Goal: Find contact information: Find contact information

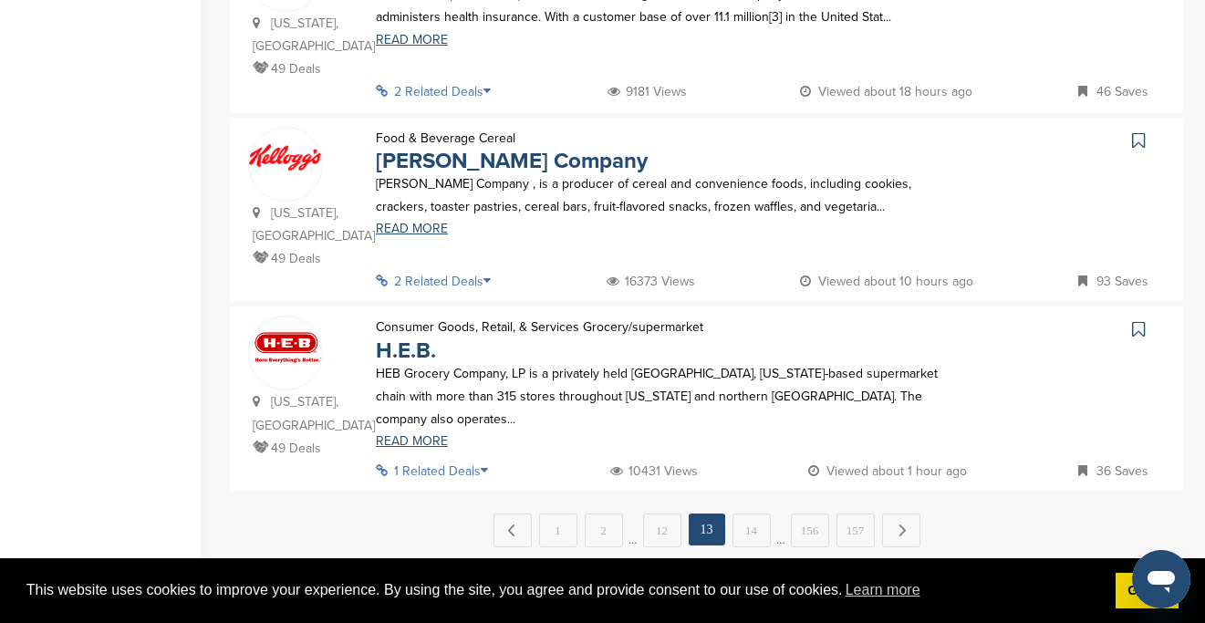
scroll to position [1883, 0]
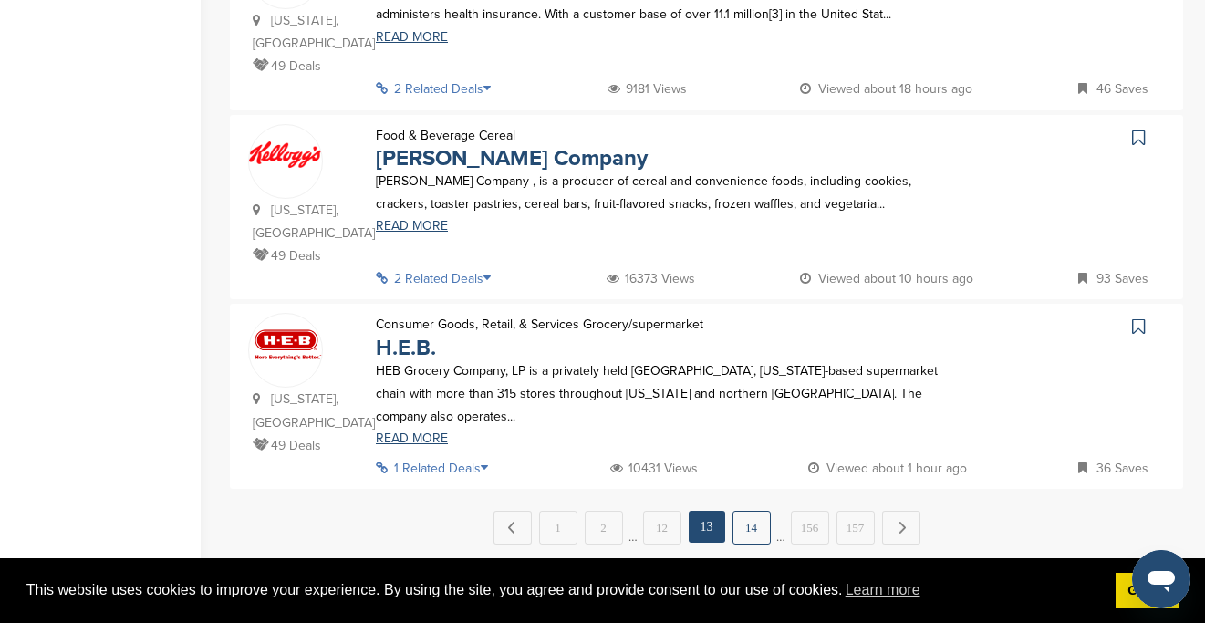
click at [748, 511] on link "14" at bounding box center [751, 528] width 38 height 34
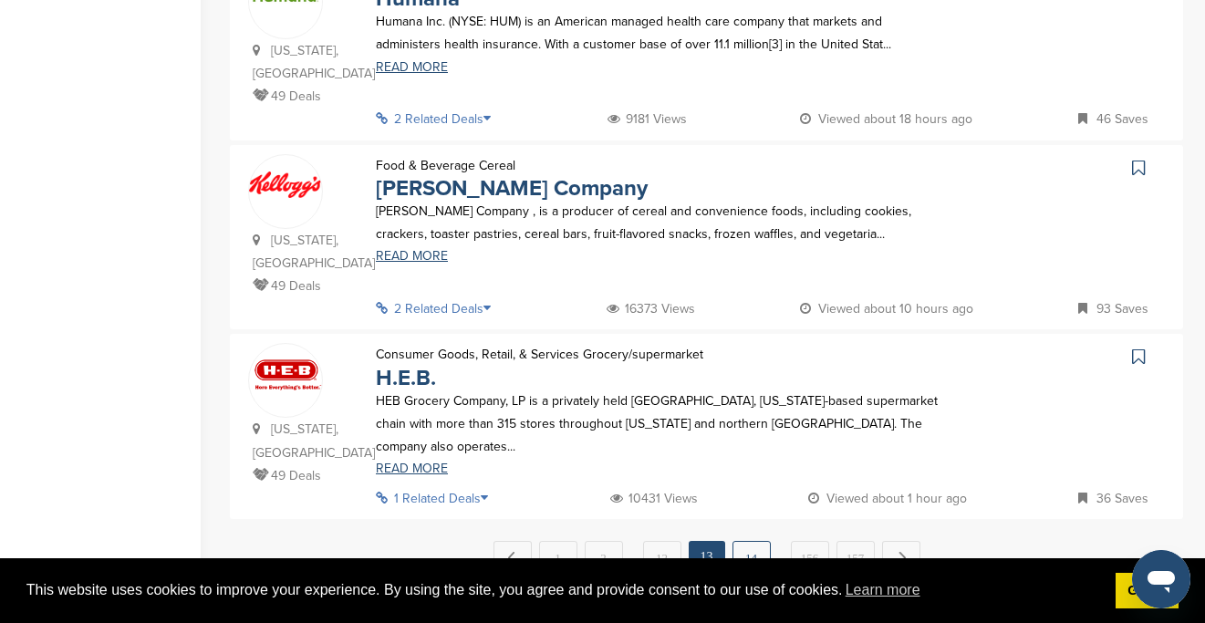
click at [752, 541] on link "14" at bounding box center [751, 558] width 38 height 34
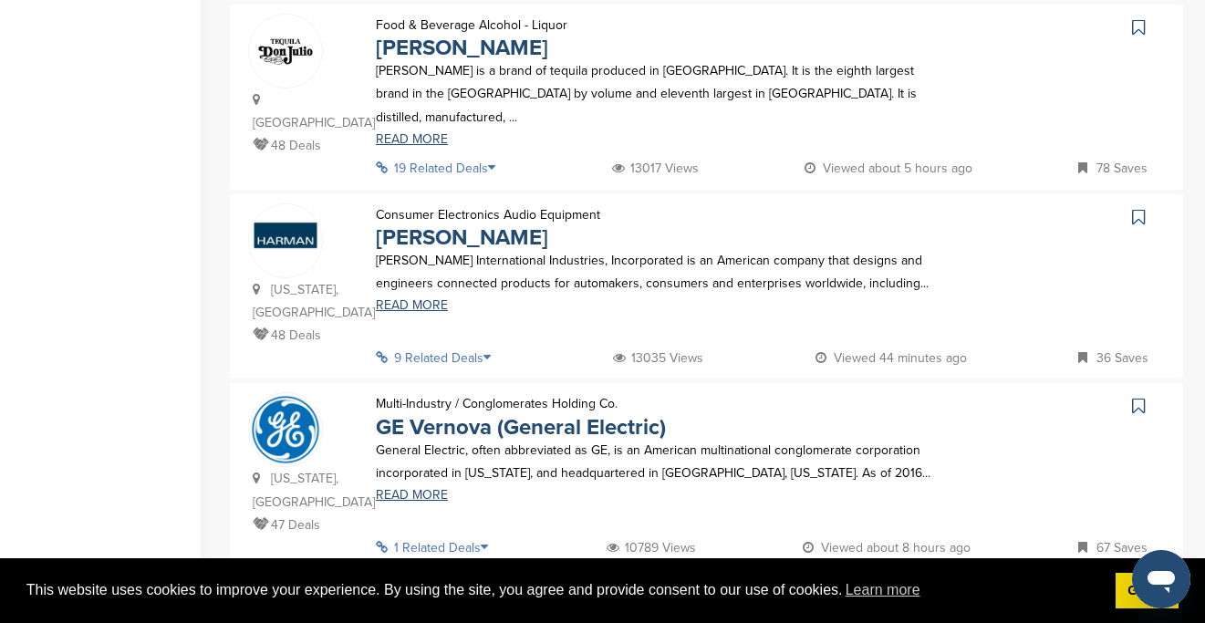
scroll to position [1815, 0]
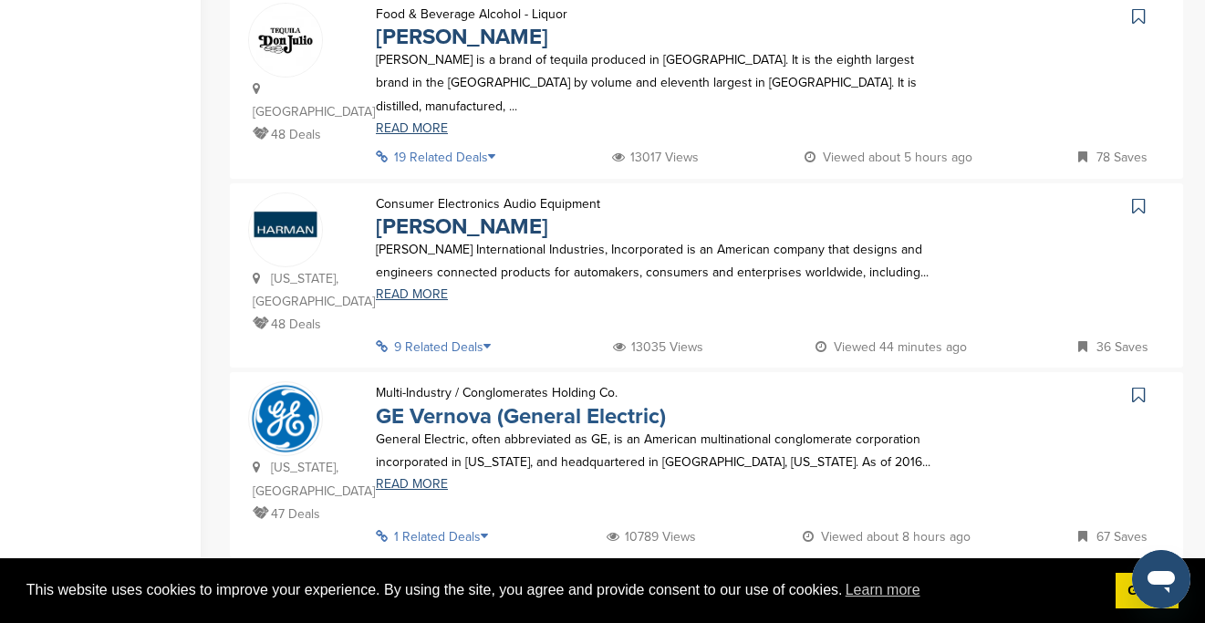
click at [547, 403] on link "GE Vernova (General Electric)" at bounding box center [521, 416] width 290 height 26
click at [762, 579] on link "15" at bounding box center [751, 596] width 38 height 34
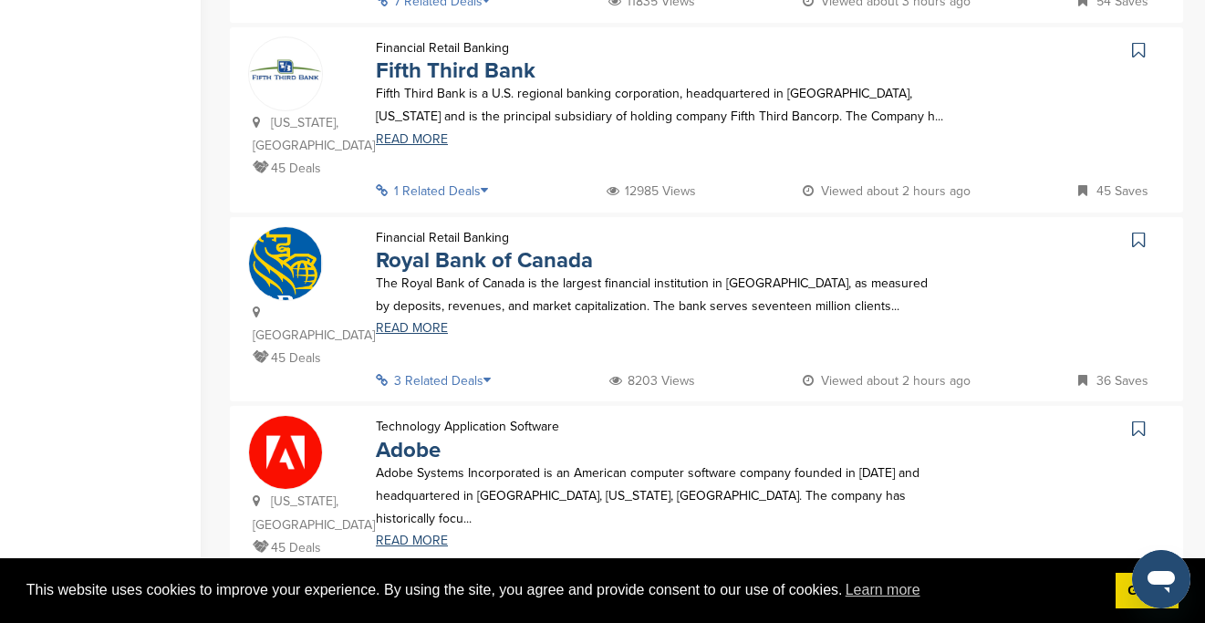
scroll to position [1885, 0]
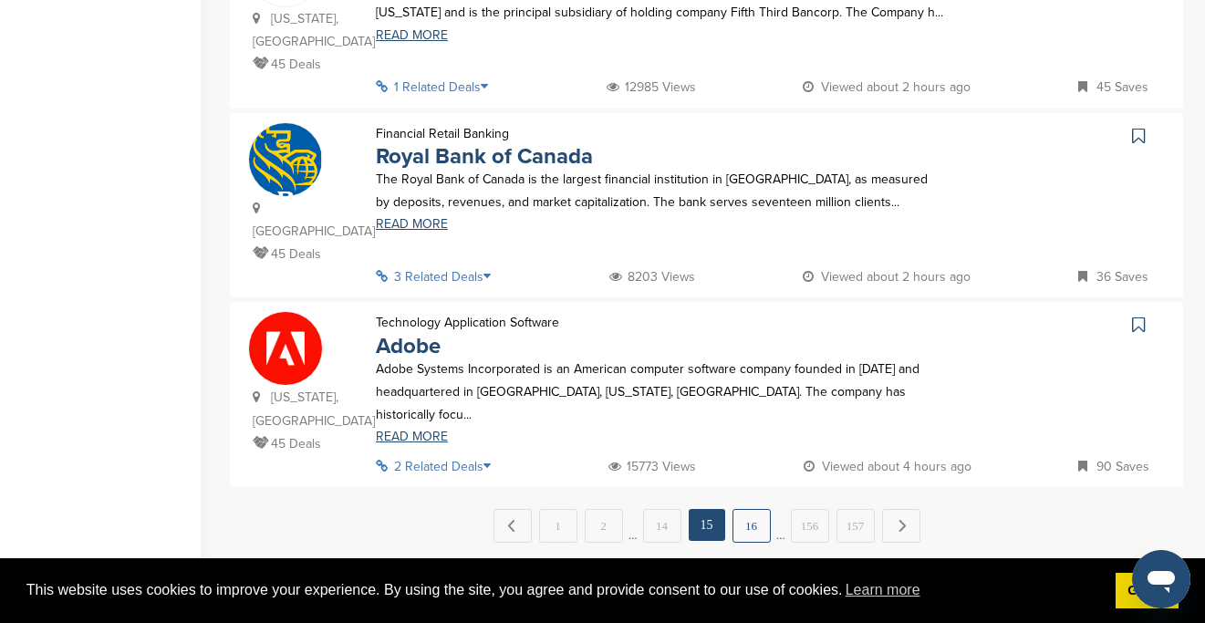
click at [749, 509] on link "16" at bounding box center [751, 526] width 38 height 34
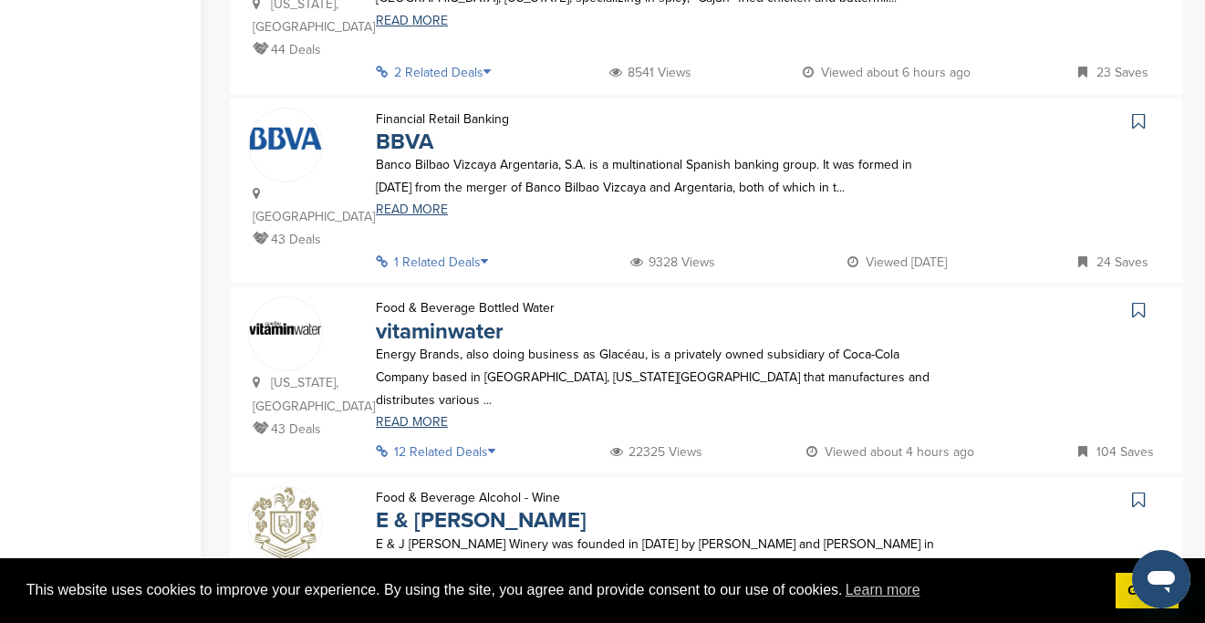
scroll to position [761, 0]
click at [419, 319] on link "vitaminwater" at bounding box center [440, 332] width 128 height 26
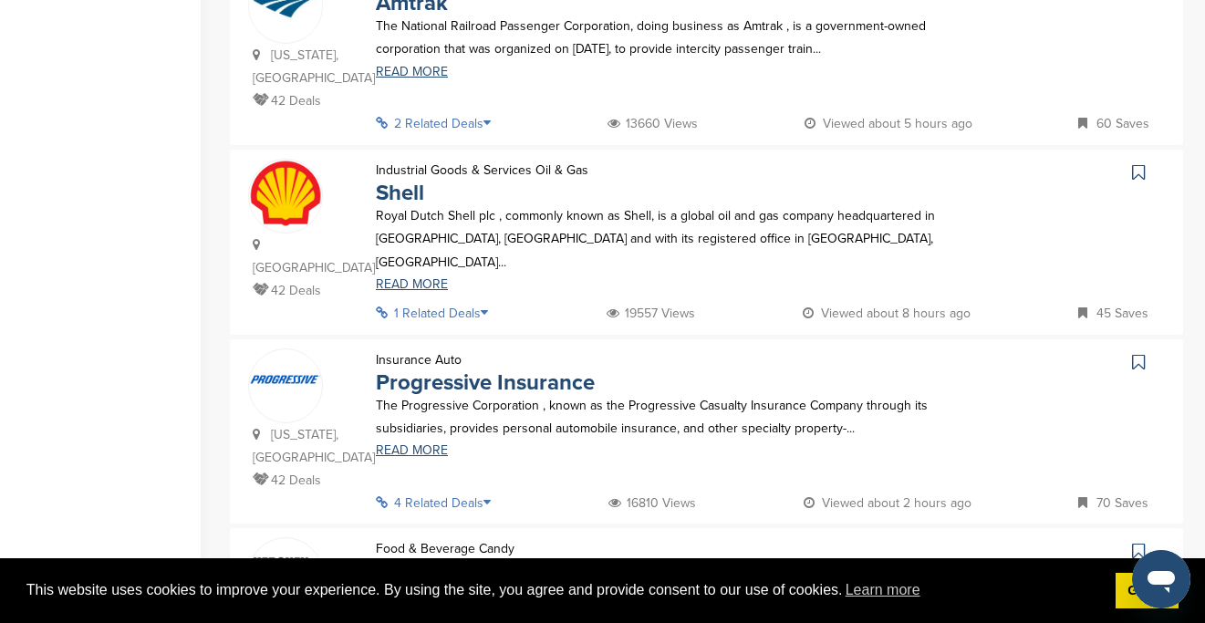
scroll to position [1662, 0]
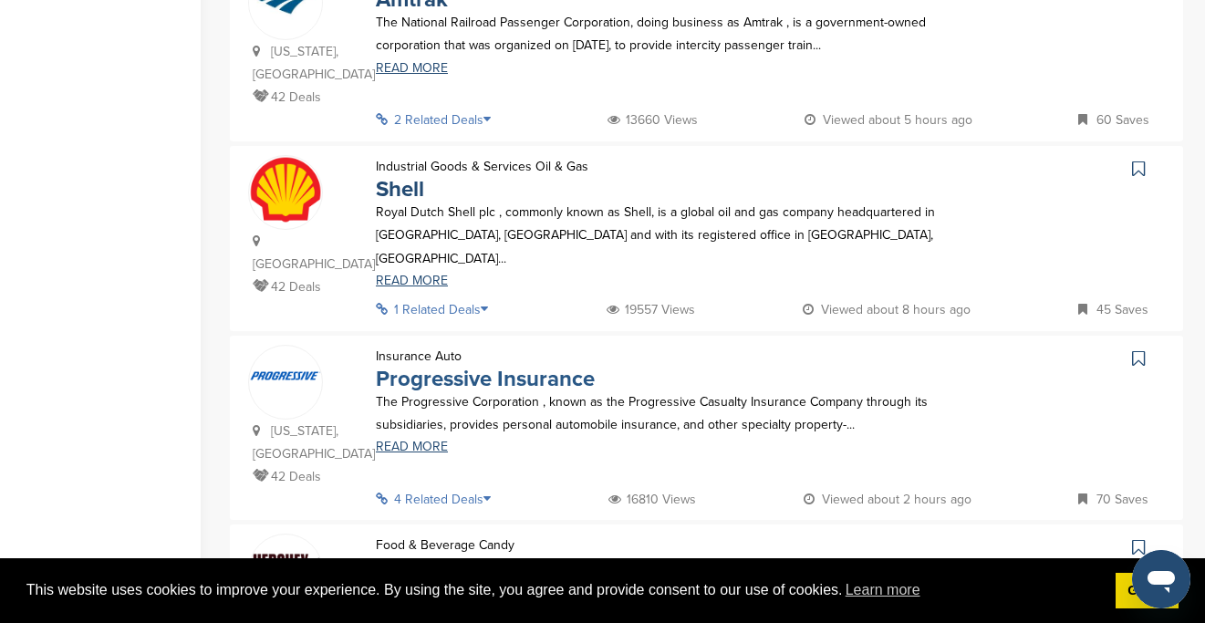
click at [440, 366] on link "Progressive Insurance" at bounding box center [485, 379] width 219 height 26
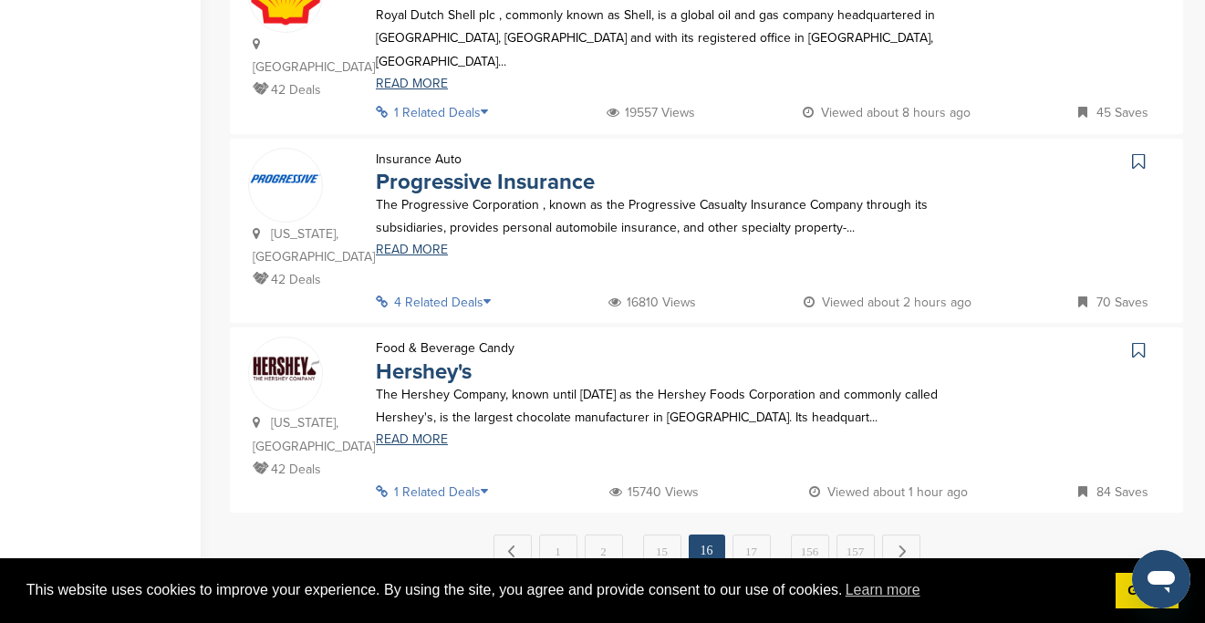
scroll to position [1863, 0]
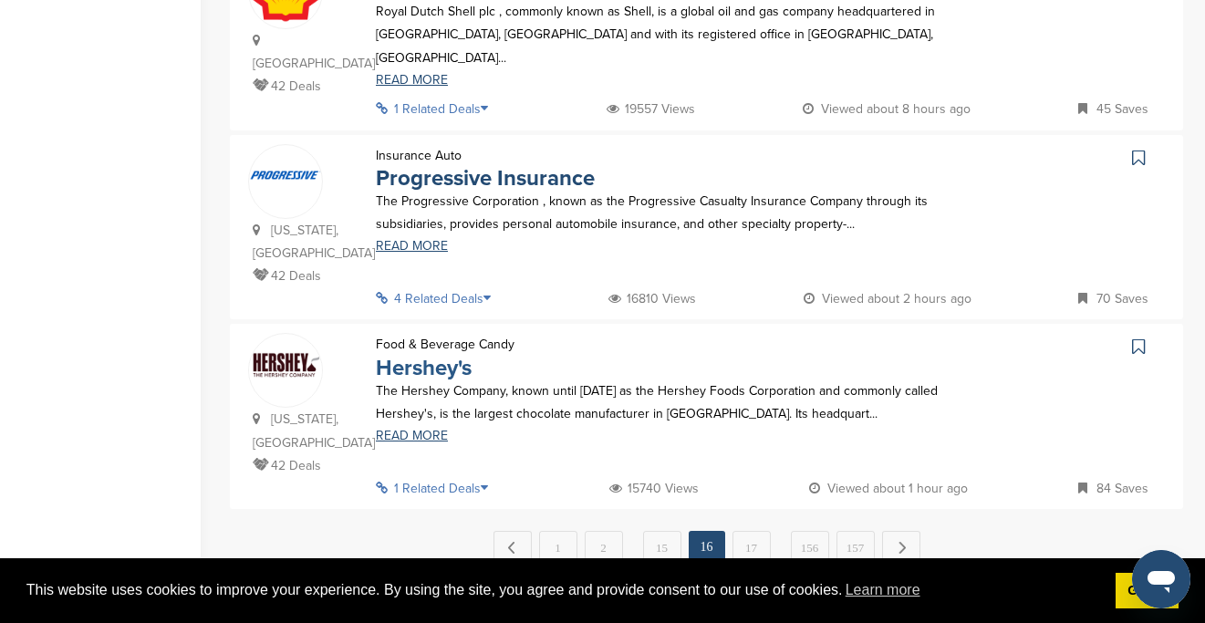
click at [422, 355] on link "Hershey's" at bounding box center [424, 368] width 96 height 26
click at [736, 531] on link "17" at bounding box center [751, 548] width 38 height 34
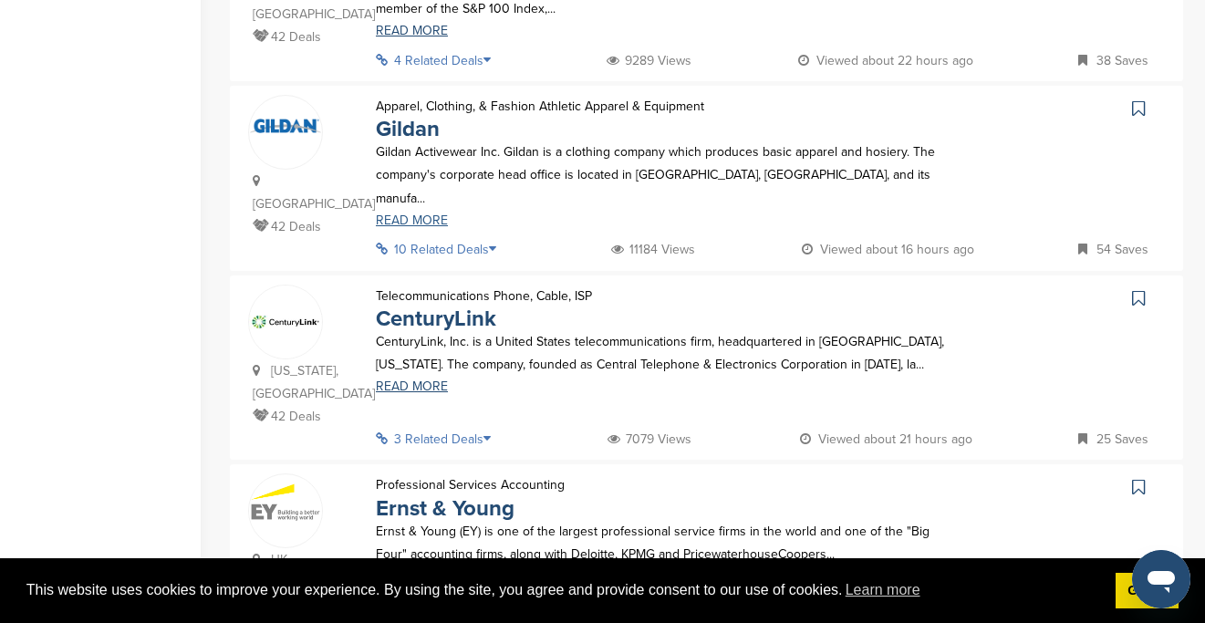
scroll to position [586, 0]
click at [417, 115] on link "Gildan" at bounding box center [408, 128] width 64 height 26
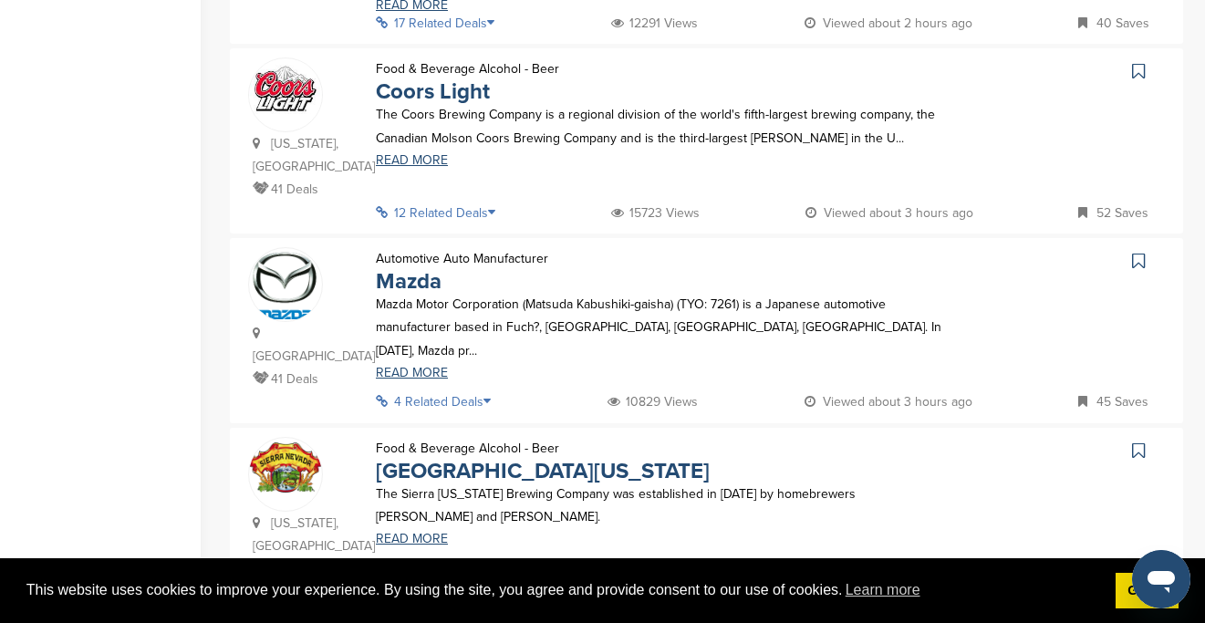
scroll to position [1729, 0]
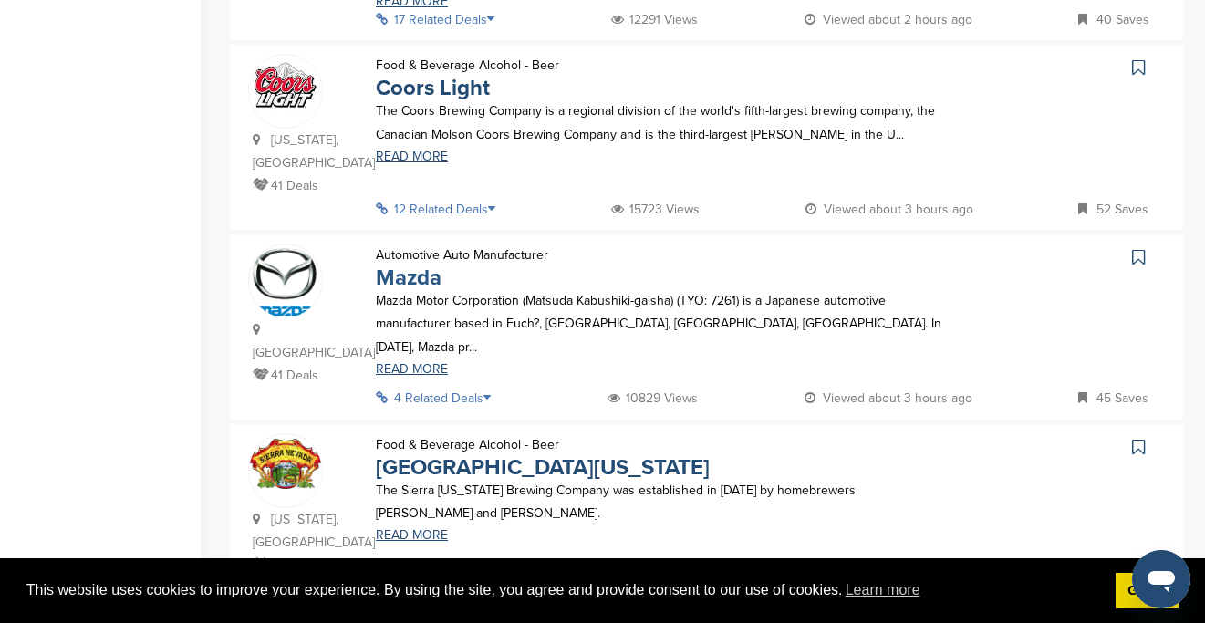
click at [429, 264] on link "Mazda" at bounding box center [409, 277] width 66 height 26
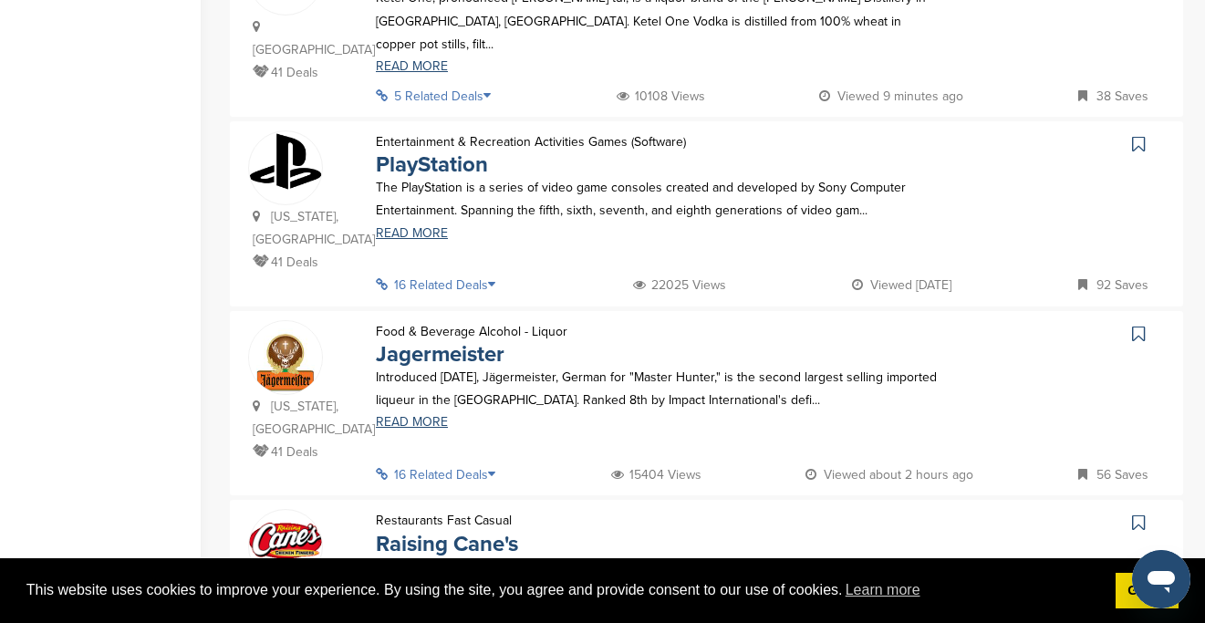
scroll to position [551, 0]
click at [439, 150] on link "PlayStation" at bounding box center [432, 163] width 112 height 26
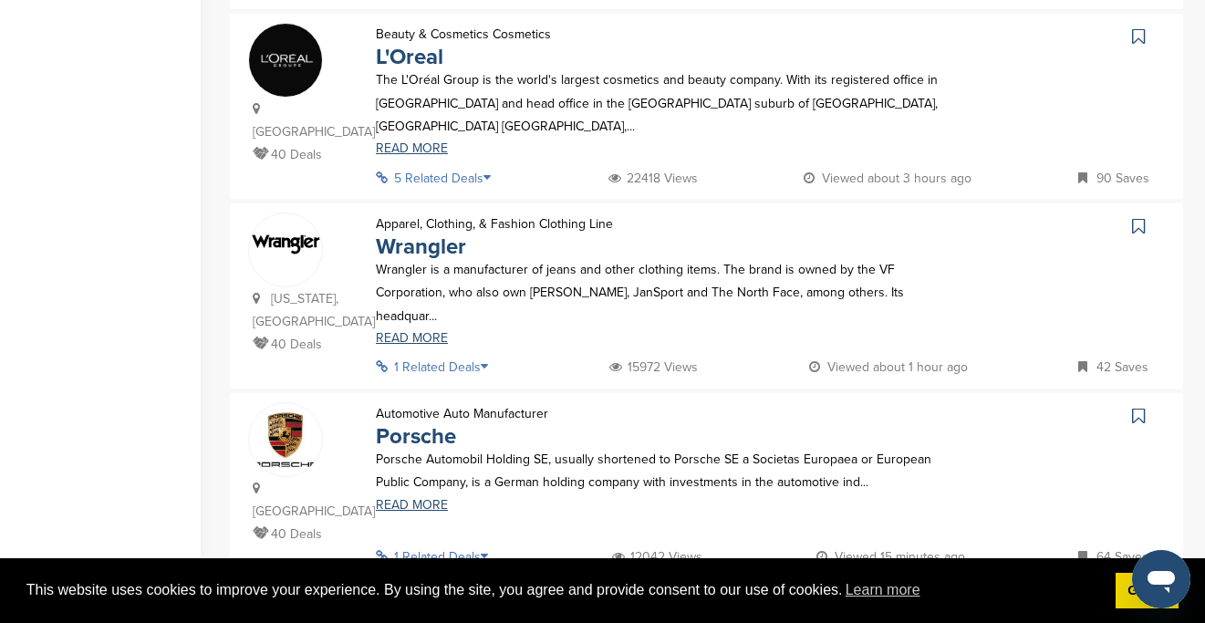
scroll to position [1329, 0]
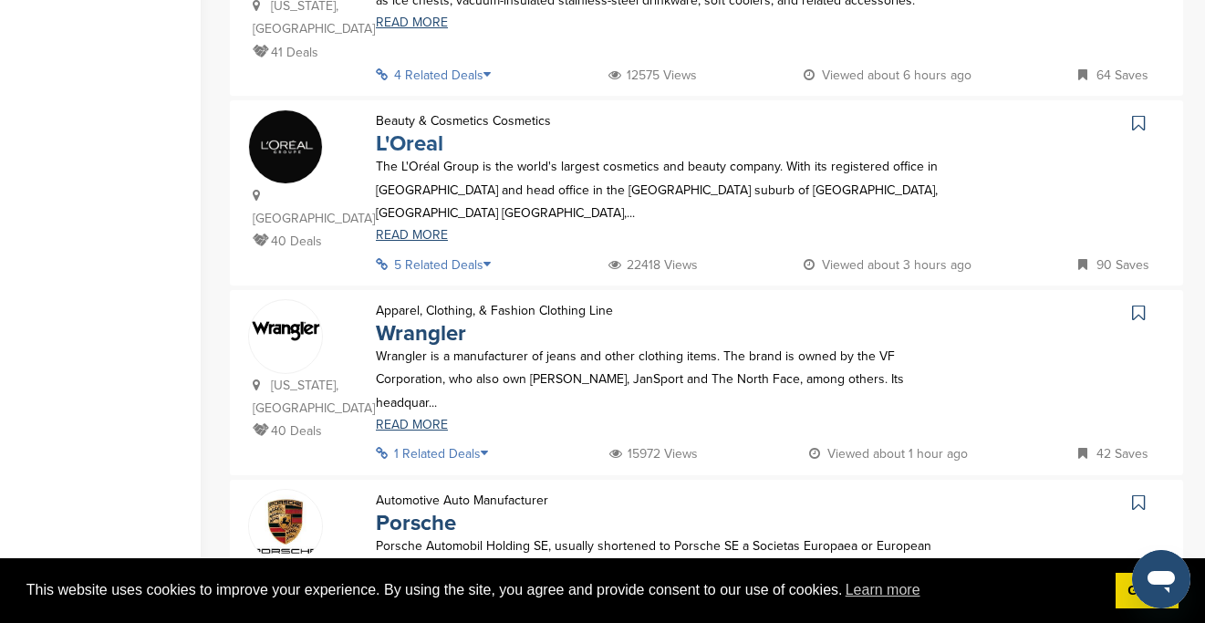
click at [421, 130] on link "L'Oreal" at bounding box center [409, 143] width 67 height 26
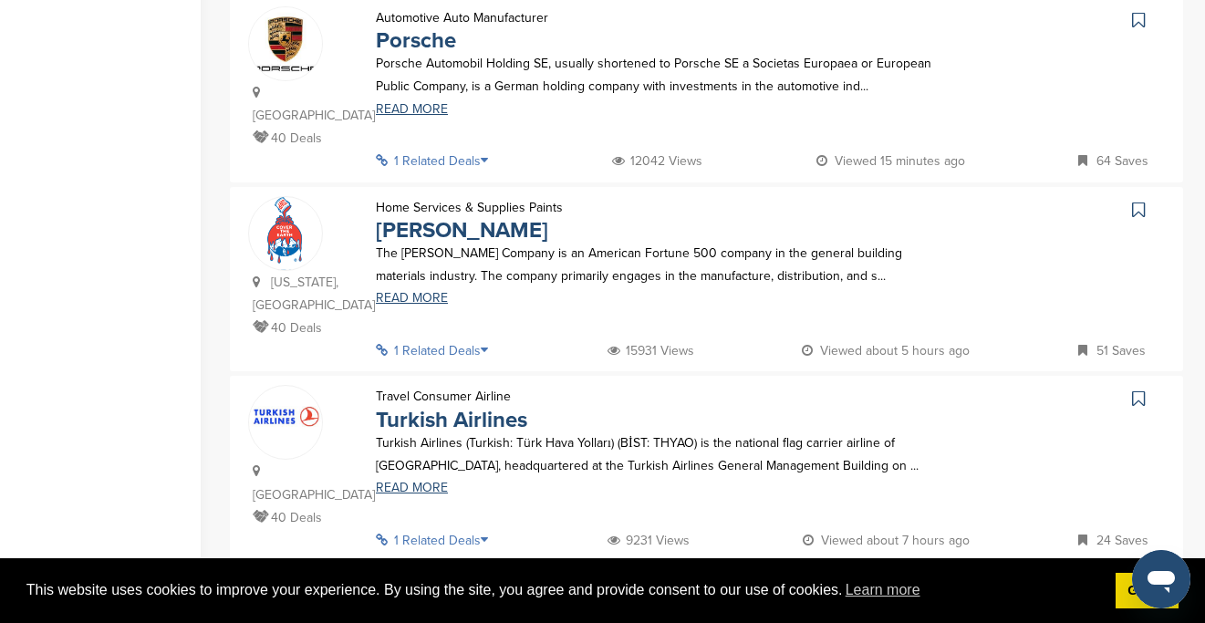
scroll to position [1817, 0]
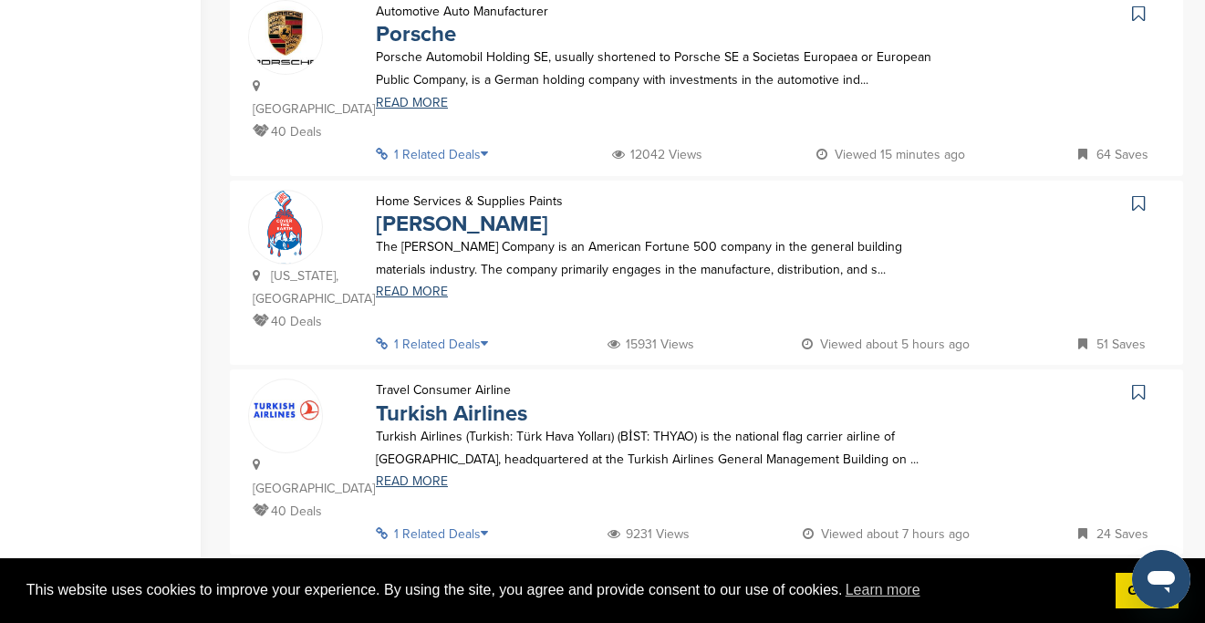
click at [742, 576] on link "19" at bounding box center [751, 593] width 38 height 34
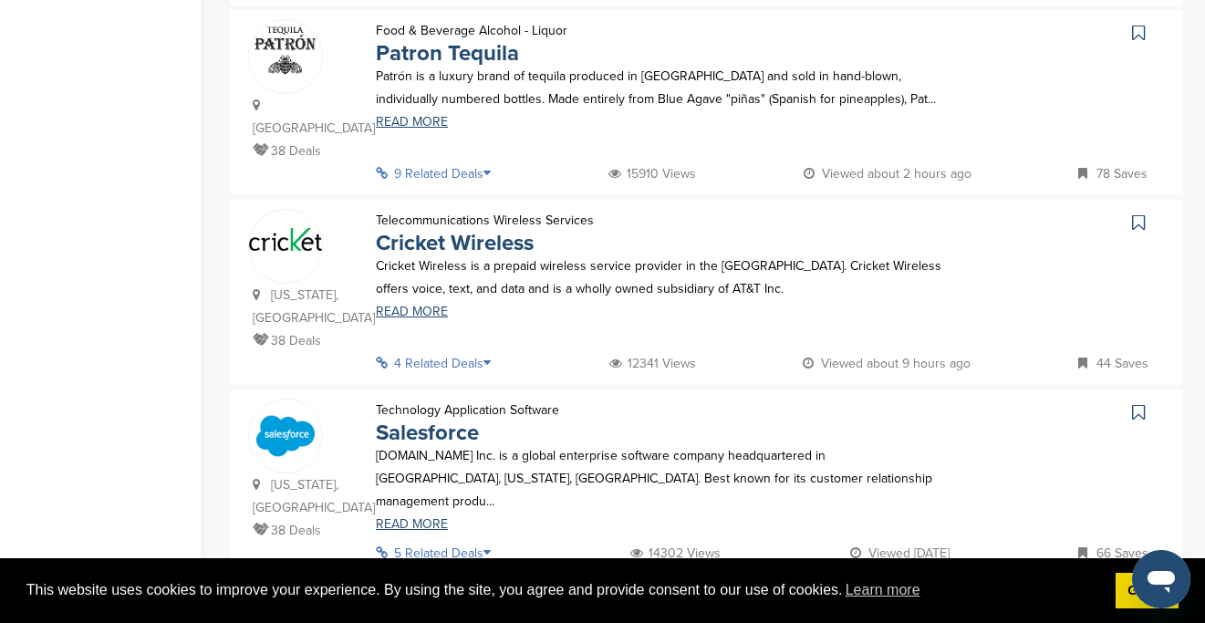
scroll to position [1626, 0]
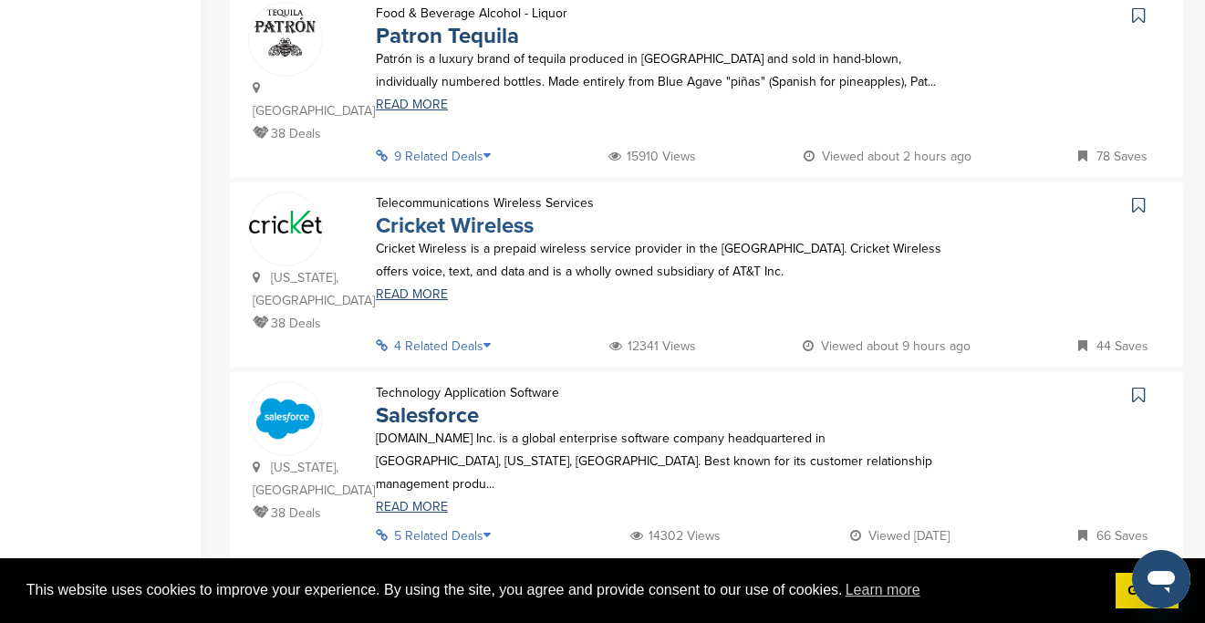
click at [462, 212] on link "Cricket Wireless" at bounding box center [455, 225] width 158 height 26
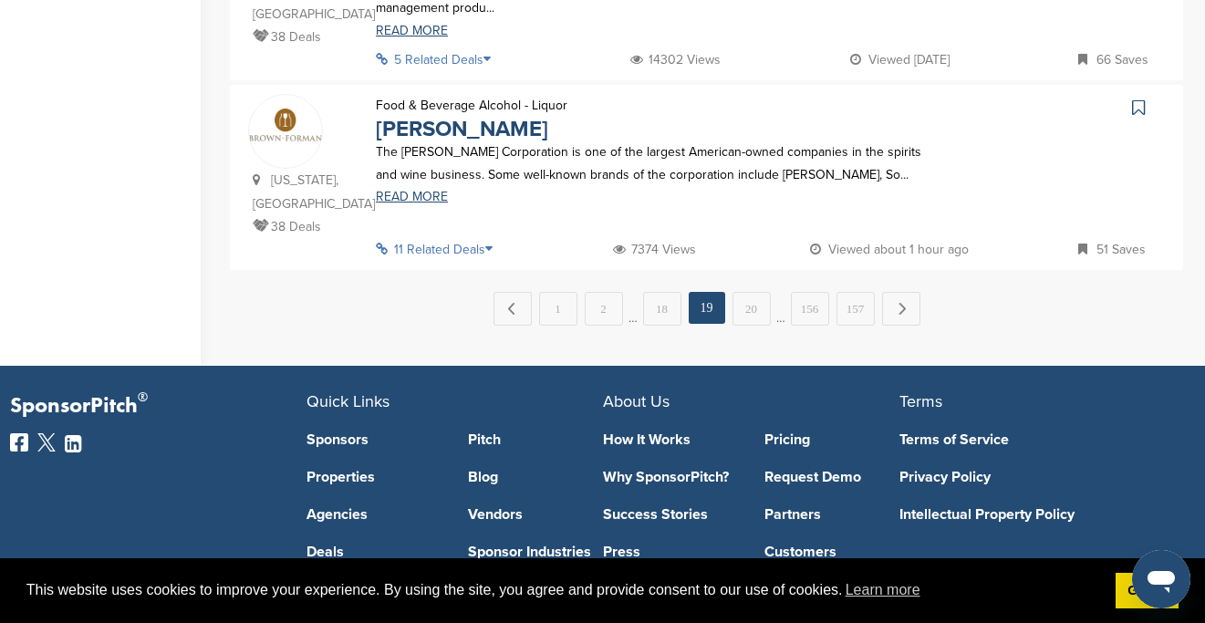
scroll to position [2151, 0]
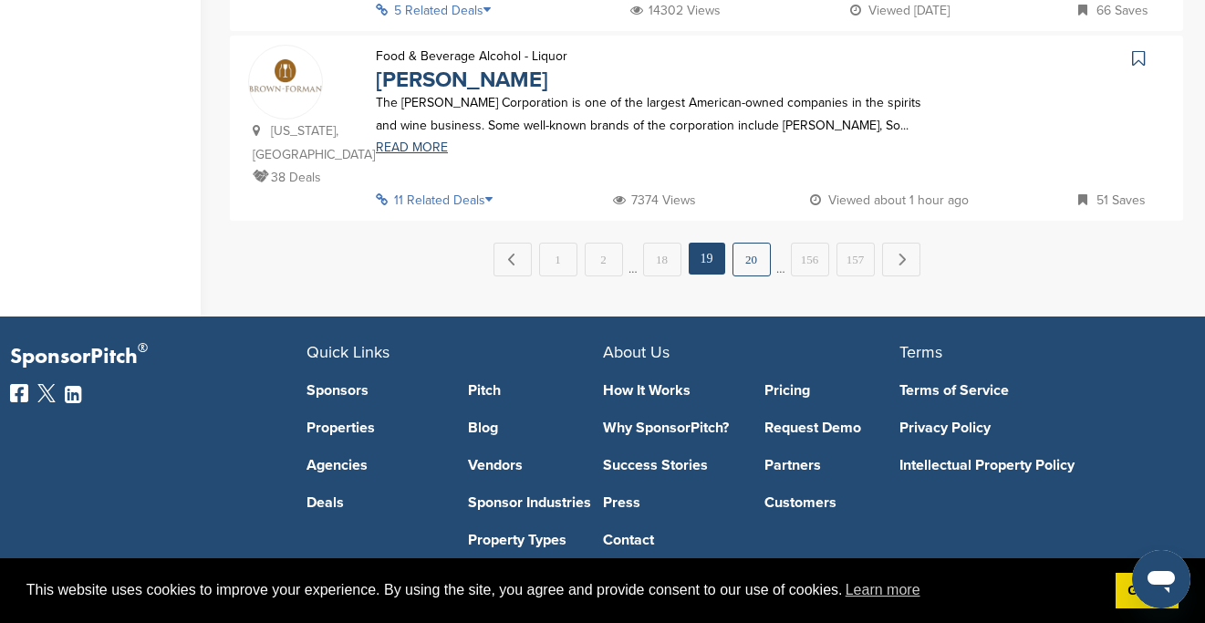
click at [750, 243] on link "20" at bounding box center [751, 260] width 38 height 34
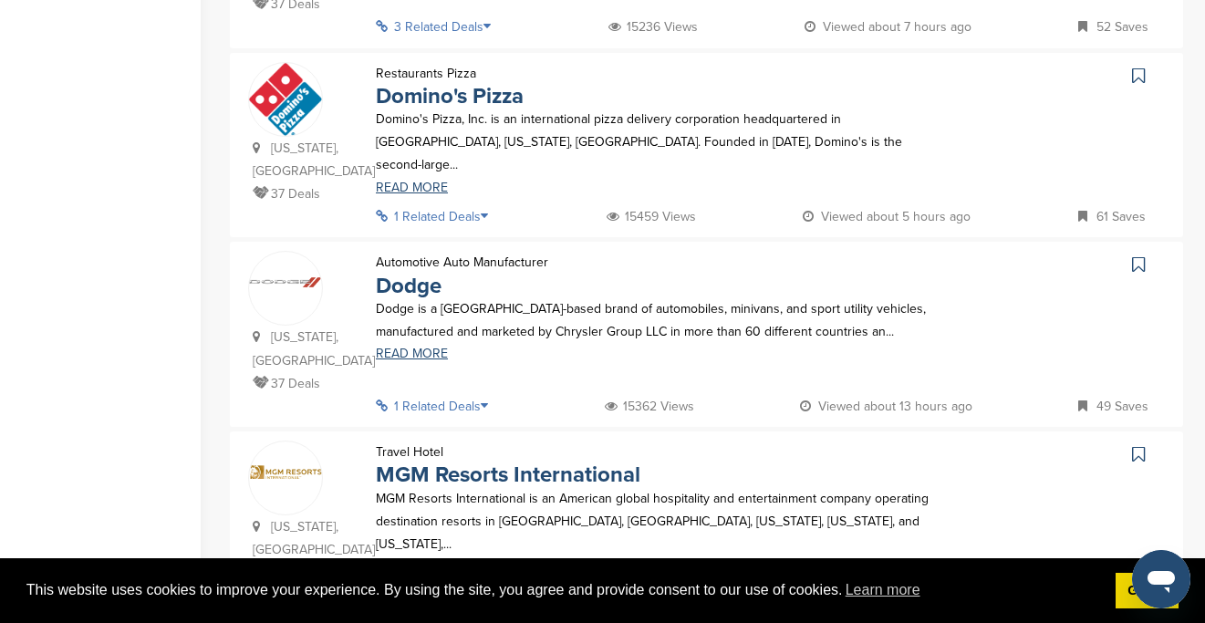
scroll to position [809, 0]
click at [407, 272] on link "Dodge" at bounding box center [409, 285] width 66 height 26
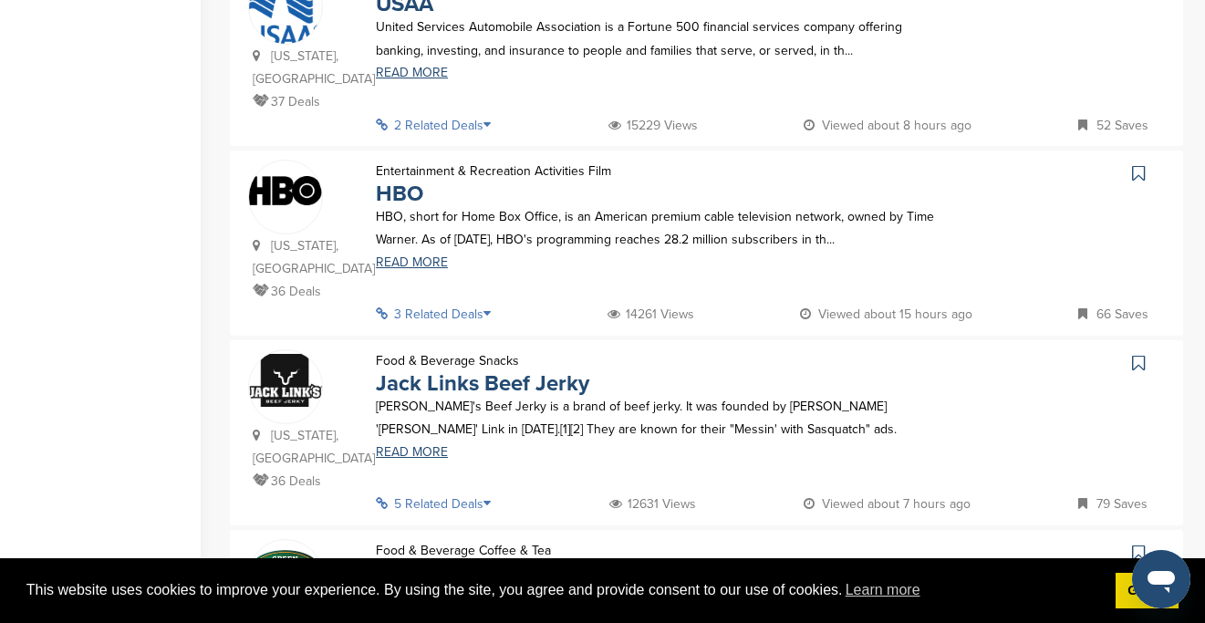
scroll to position [1518, 0]
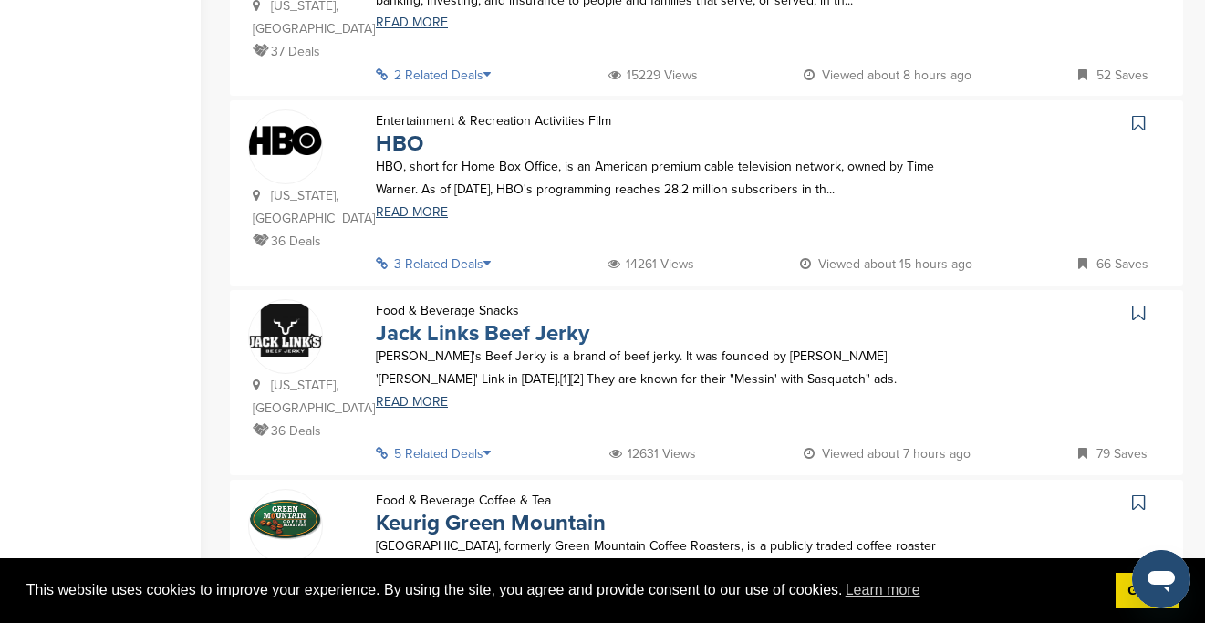
click at [475, 320] on link "Jack Links Beef Jerky" at bounding box center [482, 333] width 213 height 26
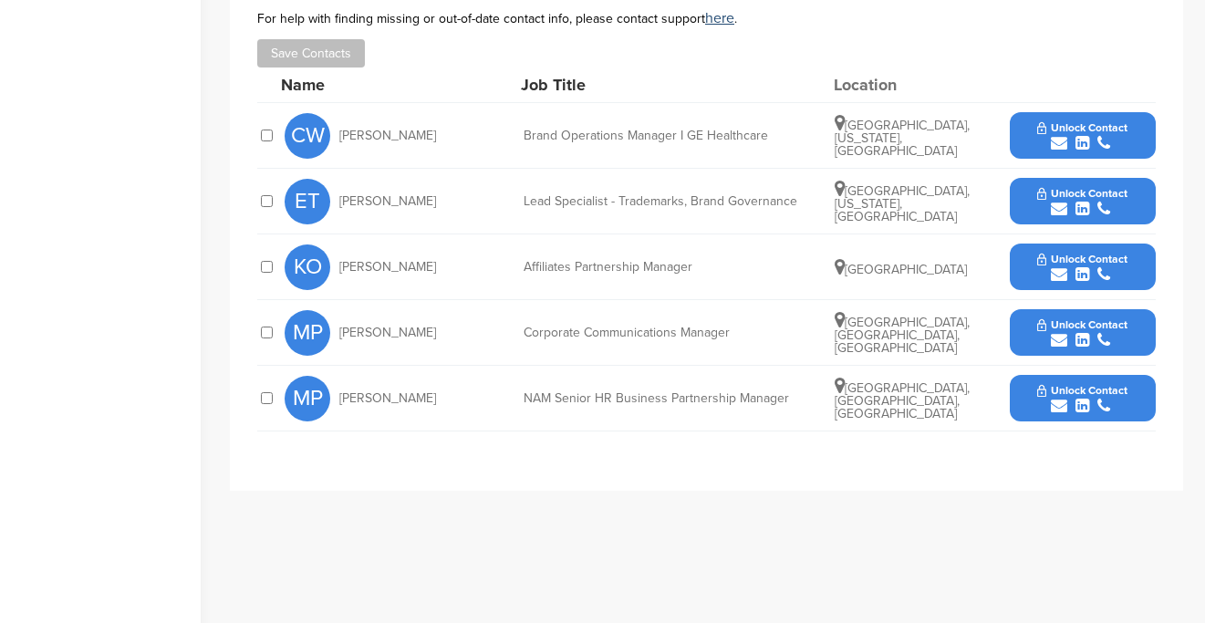
scroll to position [738, 0]
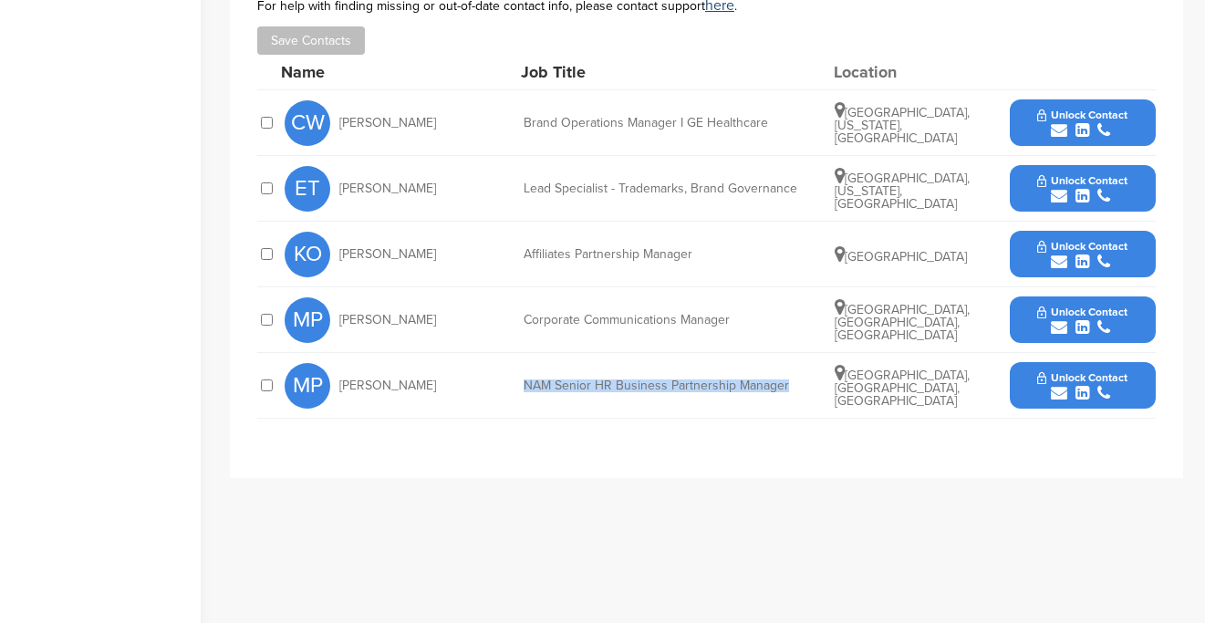
drag, startPoint x: 523, startPoint y: 382, endPoint x: 783, endPoint y: 385, distance: 259.9
click at [783, 385] on div "NAM Senior HR Business Partnership Manager" at bounding box center [660, 385] width 274 height 13
copy div "NAM Senior HR Business Partnership Manager"
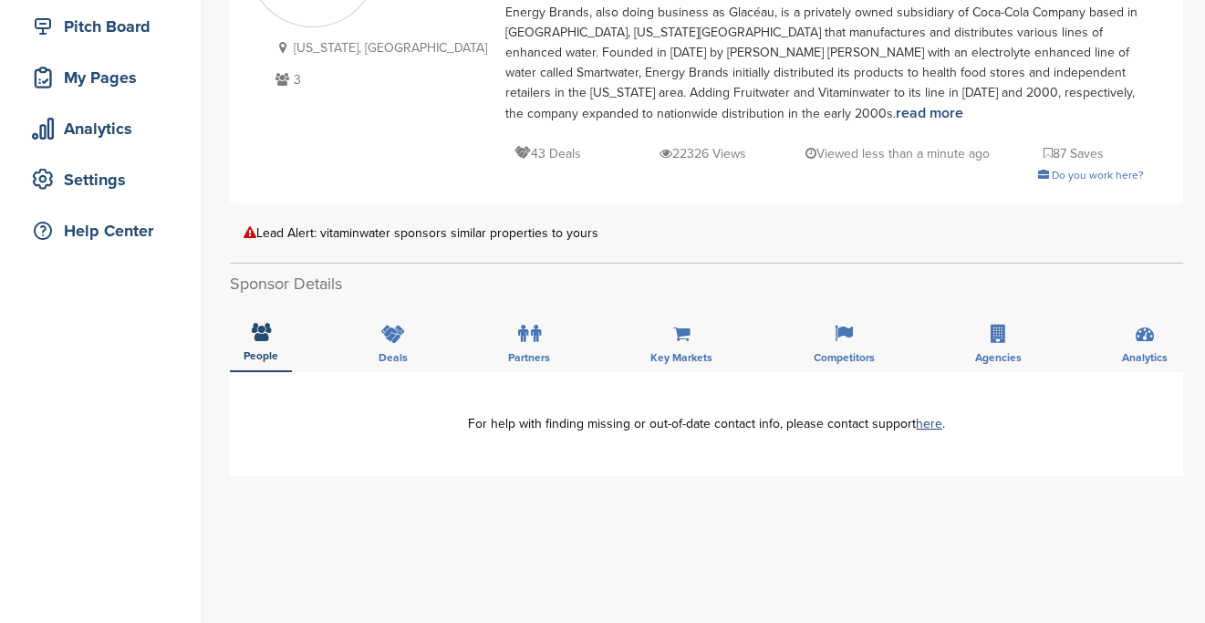
scroll to position [230, 0]
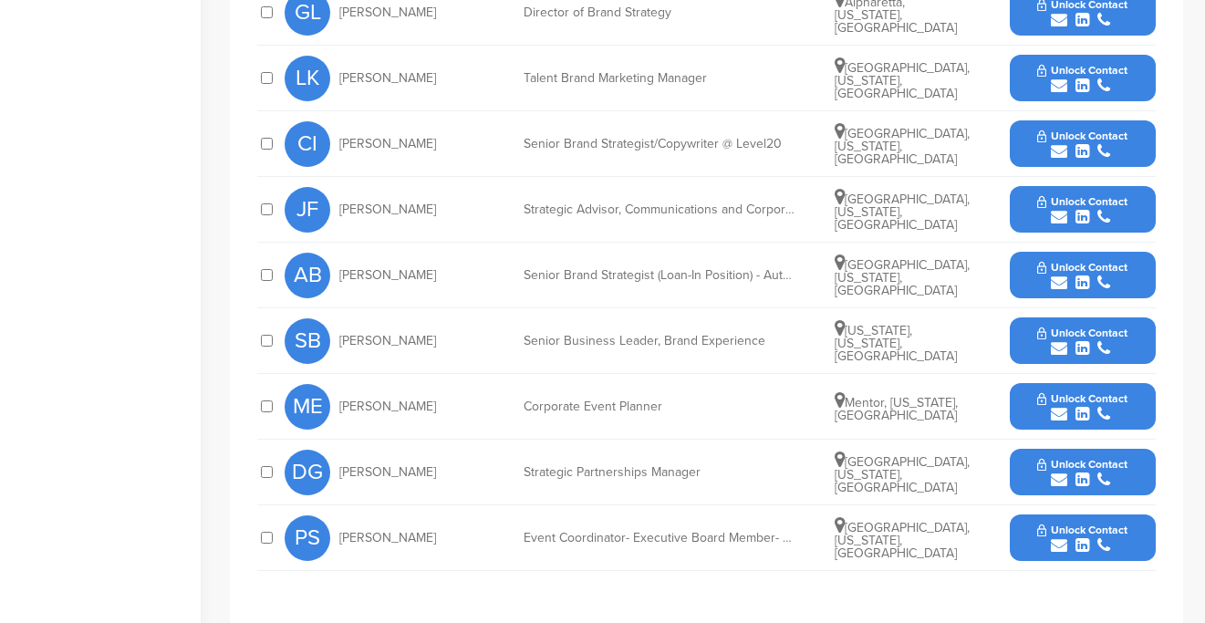
scroll to position [916, 0]
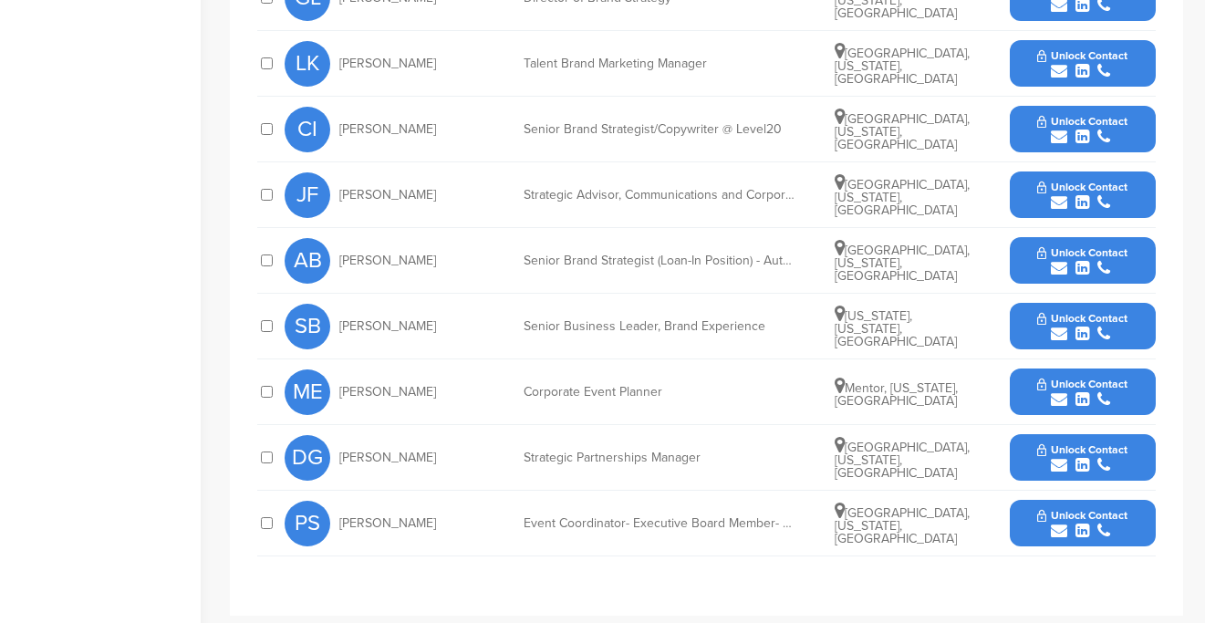
click at [1062, 509] on span "Unlock Contact" at bounding box center [1082, 515] width 90 height 13
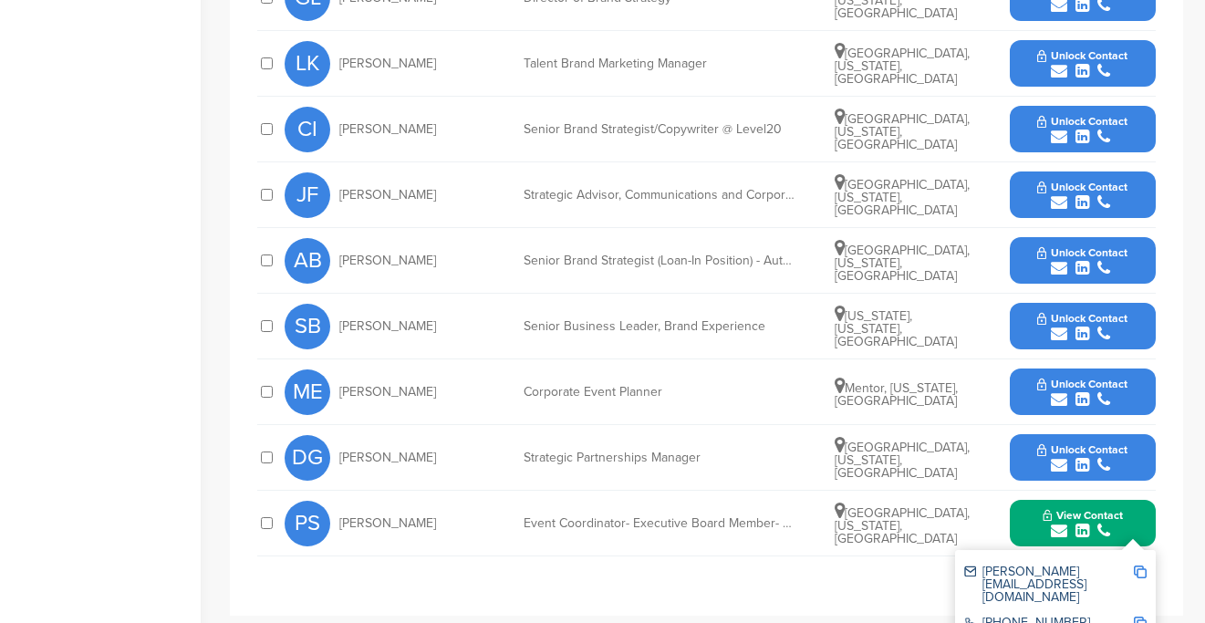
click at [1140, 571] on img at bounding box center [1140, 571] width 13 height 13
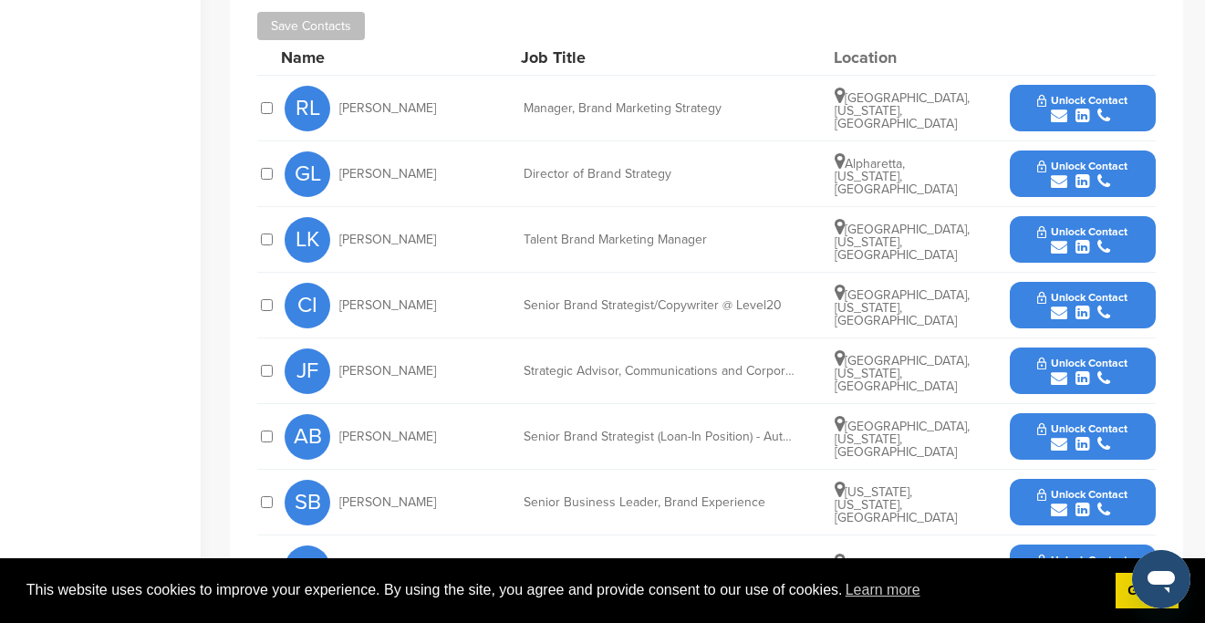
scroll to position [729, 0]
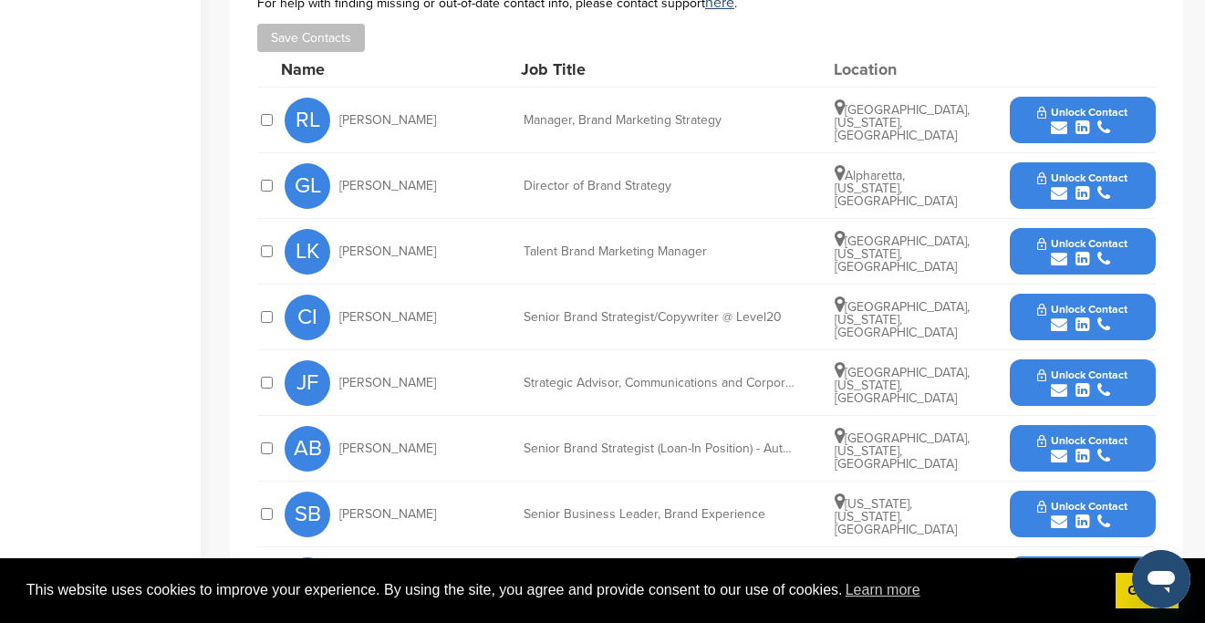
click at [1058, 106] on span "Unlock Contact" at bounding box center [1082, 112] width 90 height 13
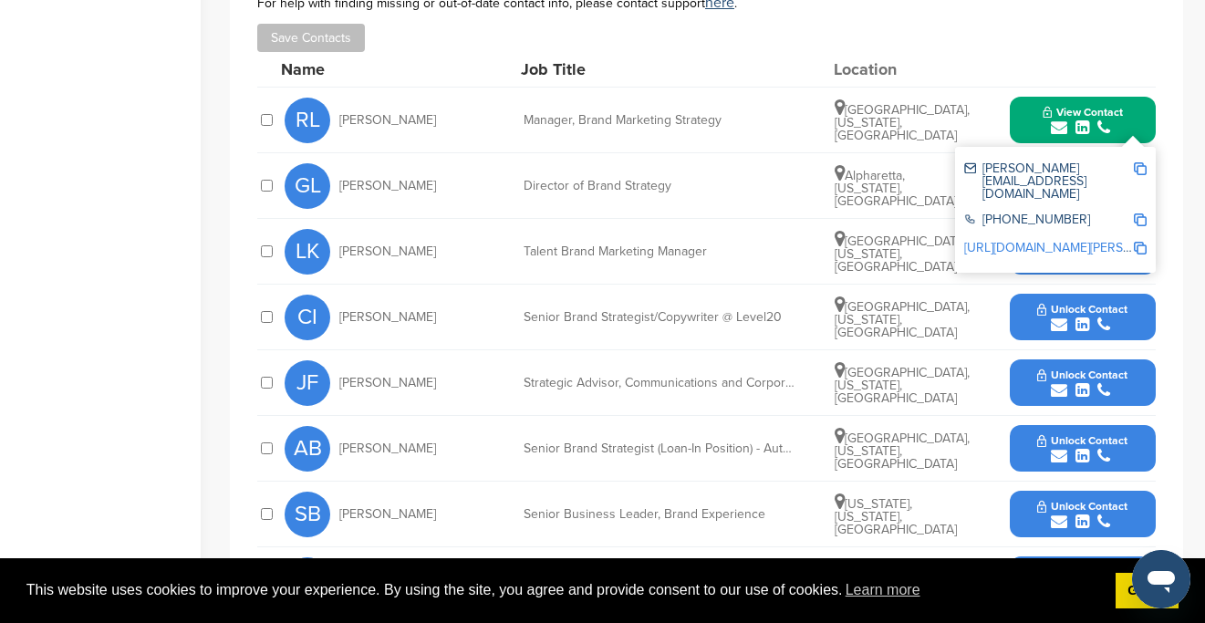
click at [1144, 170] on img at bounding box center [1140, 168] width 13 height 13
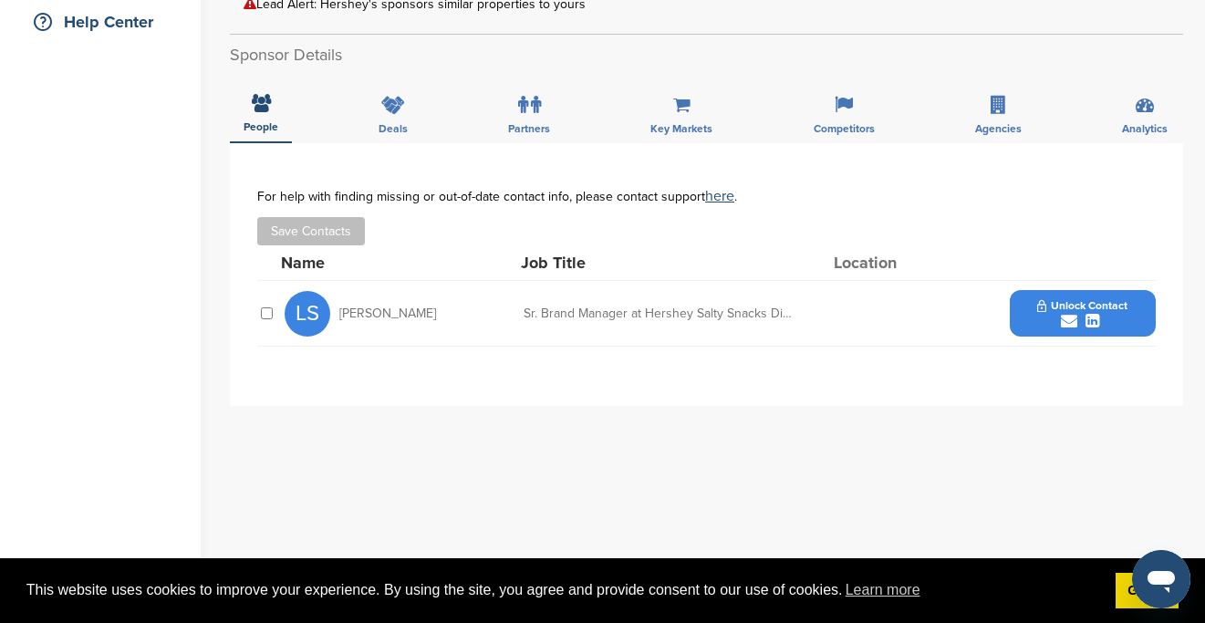
scroll to position [453, 0]
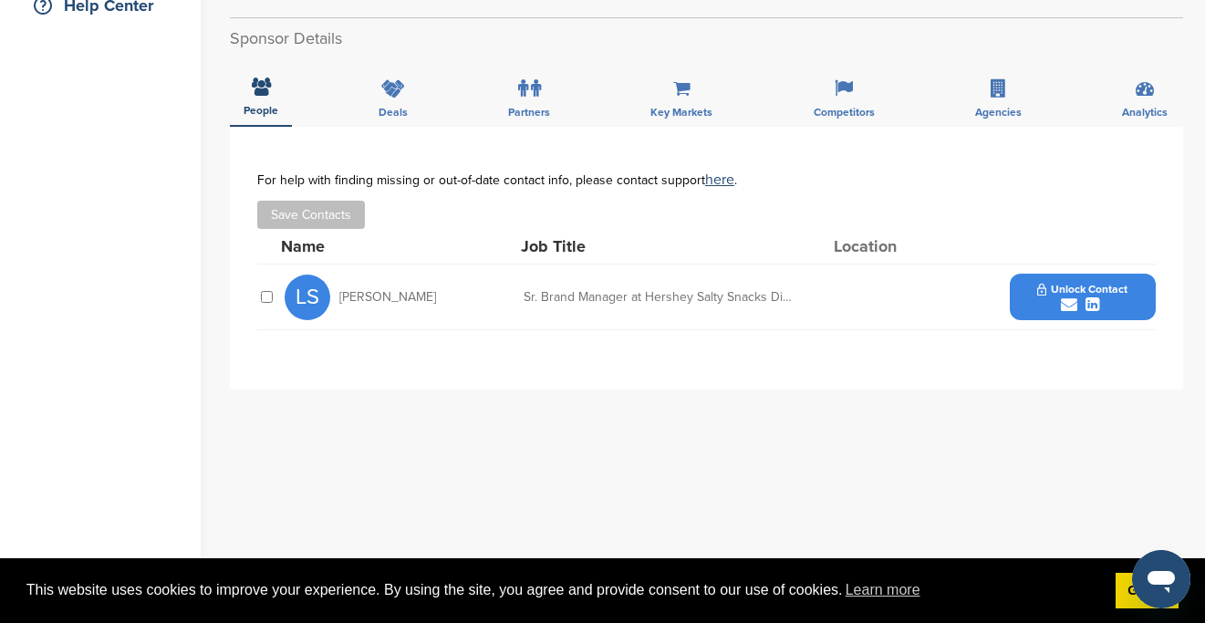
click at [1077, 281] on button "Unlock Contact" at bounding box center [1082, 297] width 134 height 55
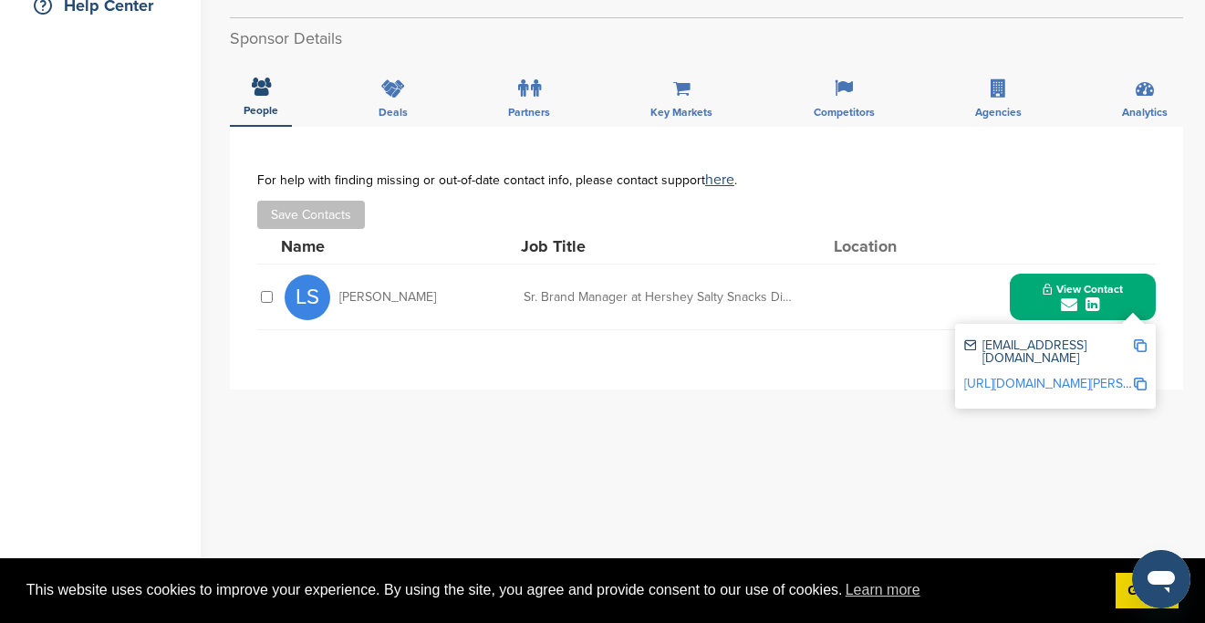
click at [1143, 348] on img at bounding box center [1140, 345] width 13 height 13
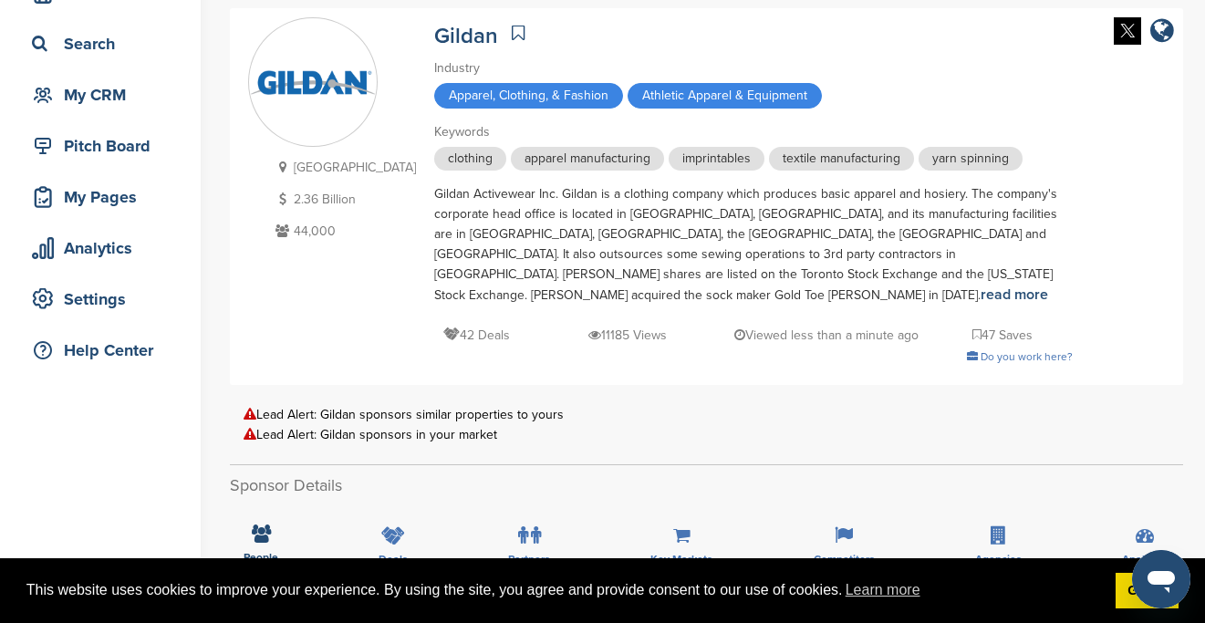
scroll to position [104, 0]
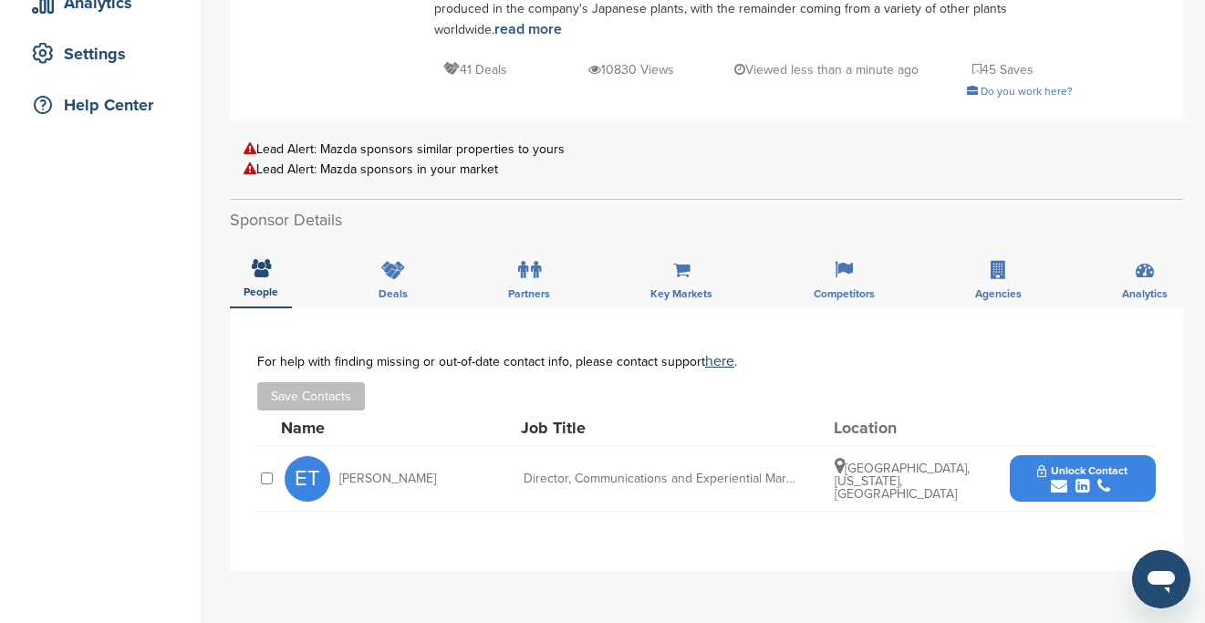
scroll to position [352, 0]
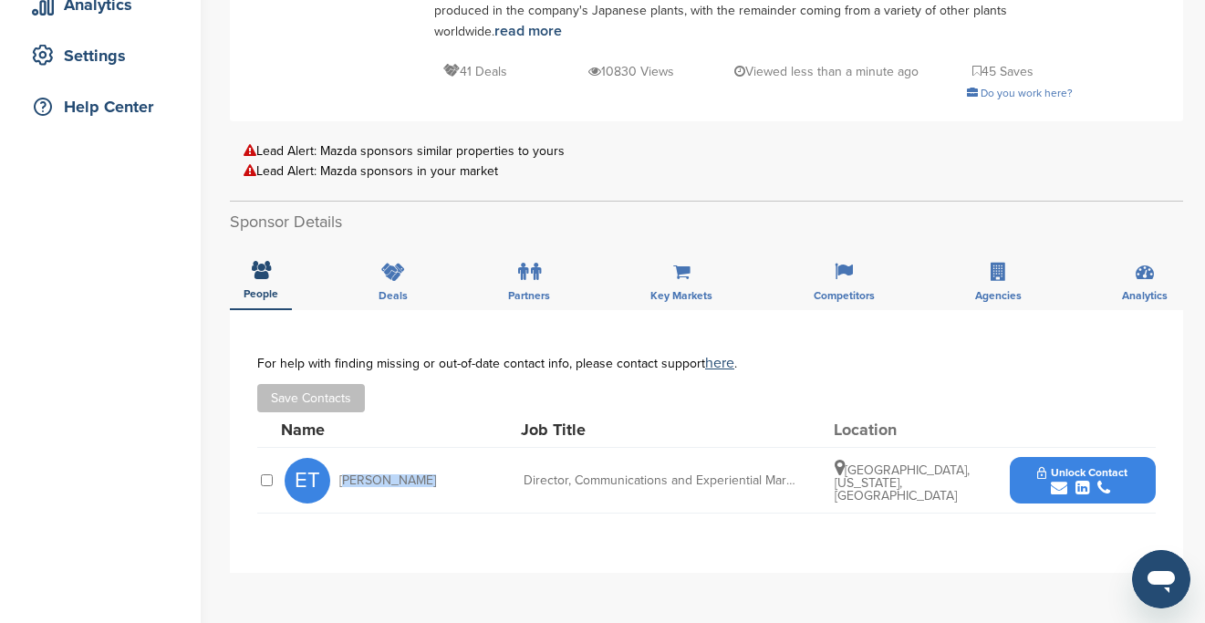
drag, startPoint x: 407, startPoint y: 481, endPoint x: 340, endPoint y: 481, distance: 66.6
click at [340, 481] on div "ET Emily Taylor" at bounding box center [385, 481] width 201 height 46
copy span "Emily Taylor"
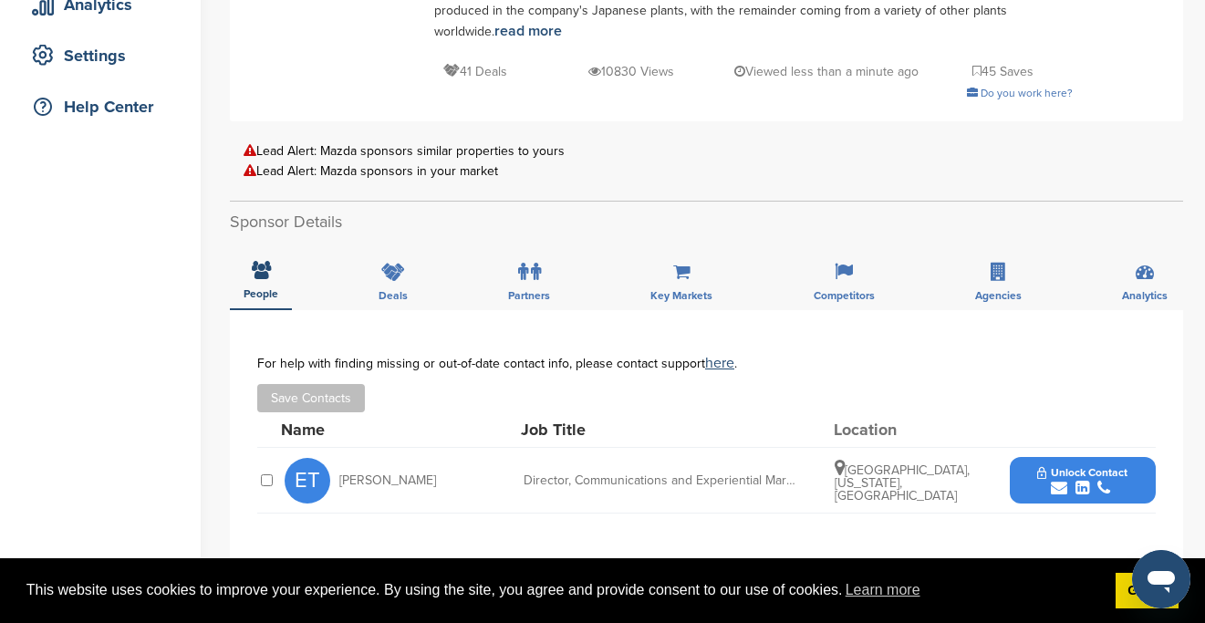
drag, startPoint x: 523, startPoint y: 476, endPoint x: 662, endPoint y: 474, distance: 139.5
click at [662, 468] on div "ET Emily Taylor Director, Communications and Experiential Marketing Long Beach,…" at bounding box center [720, 480] width 871 height 65
click at [662, 474] on div "Director, Communications and Experiential Marketing" at bounding box center [660, 480] width 274 height 13
drag, startPoint x: 696, startPoint y: 474, endPoint x: 784, endPoint y: 474, distance: 88.5
click at [784, 474] on div "Director, Communications and Experiential Marketing" at bounding box center [660, 480] width 274 height 13
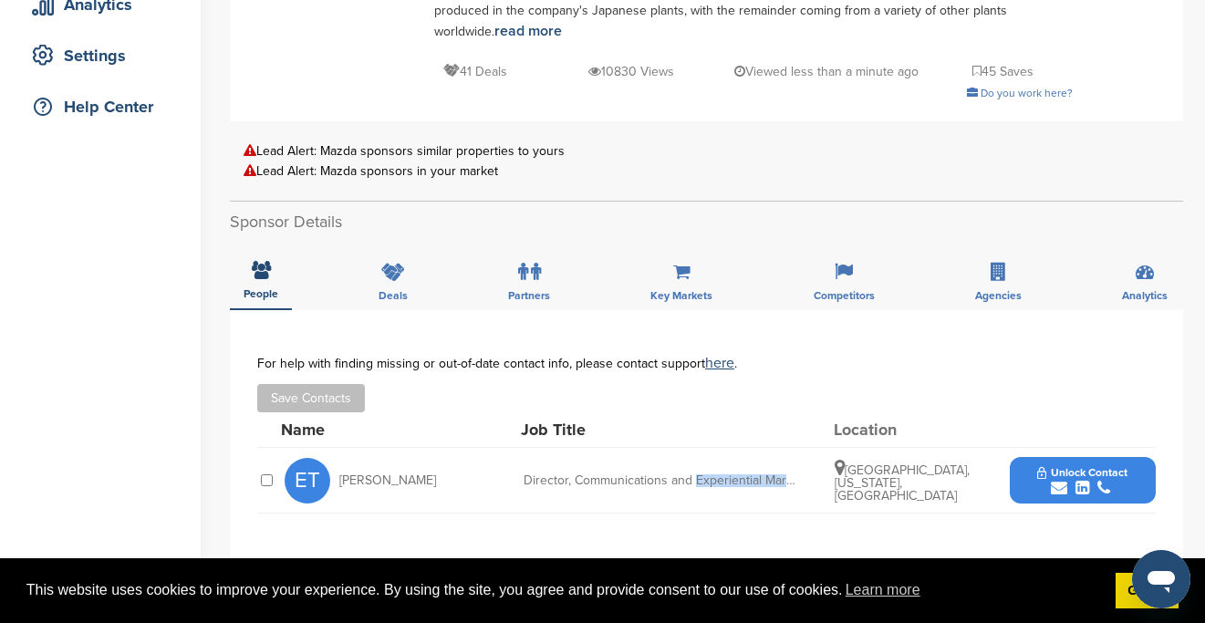
copy div "Experiential Mar"
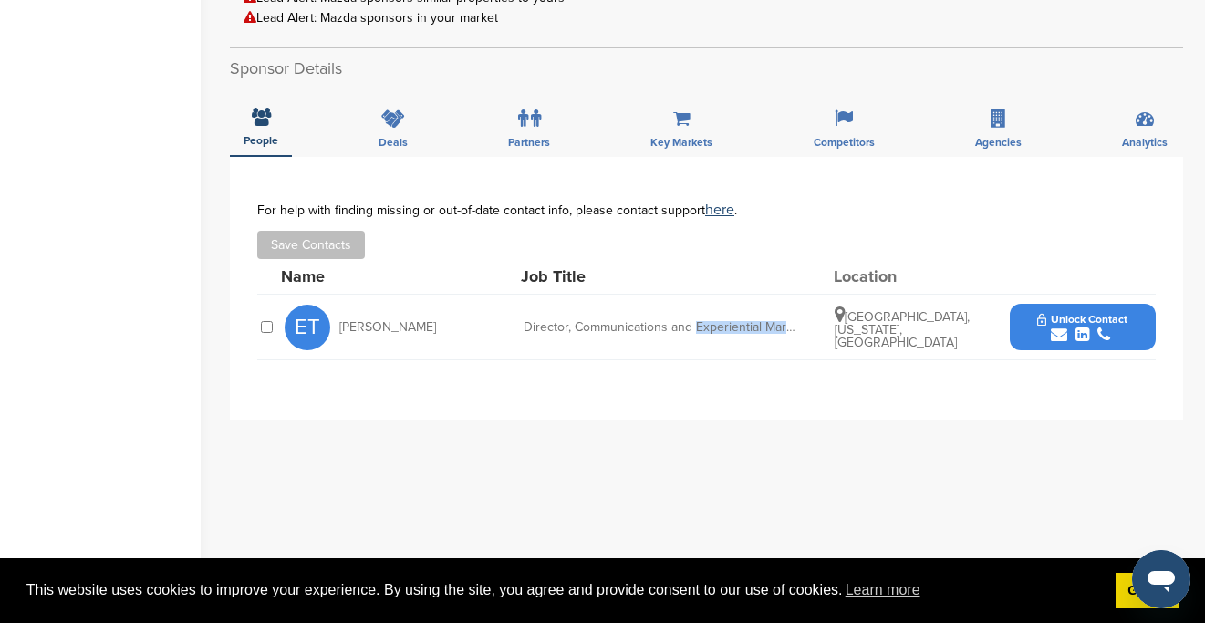
scroll to position [495, 0]
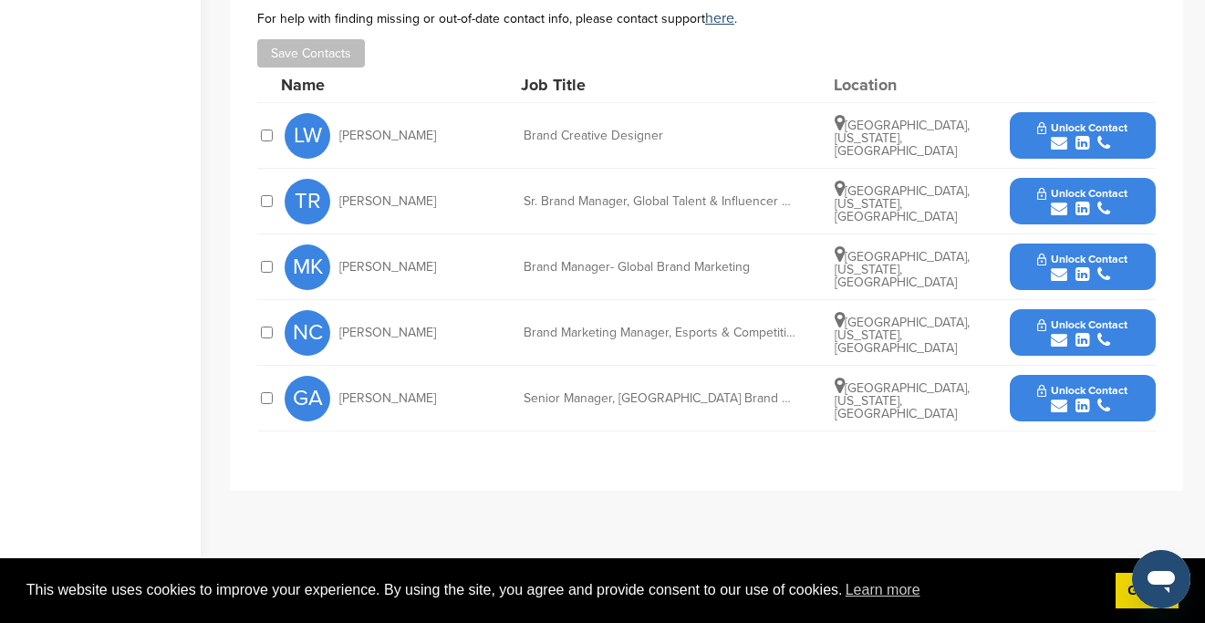
scroll to position [708, 0]
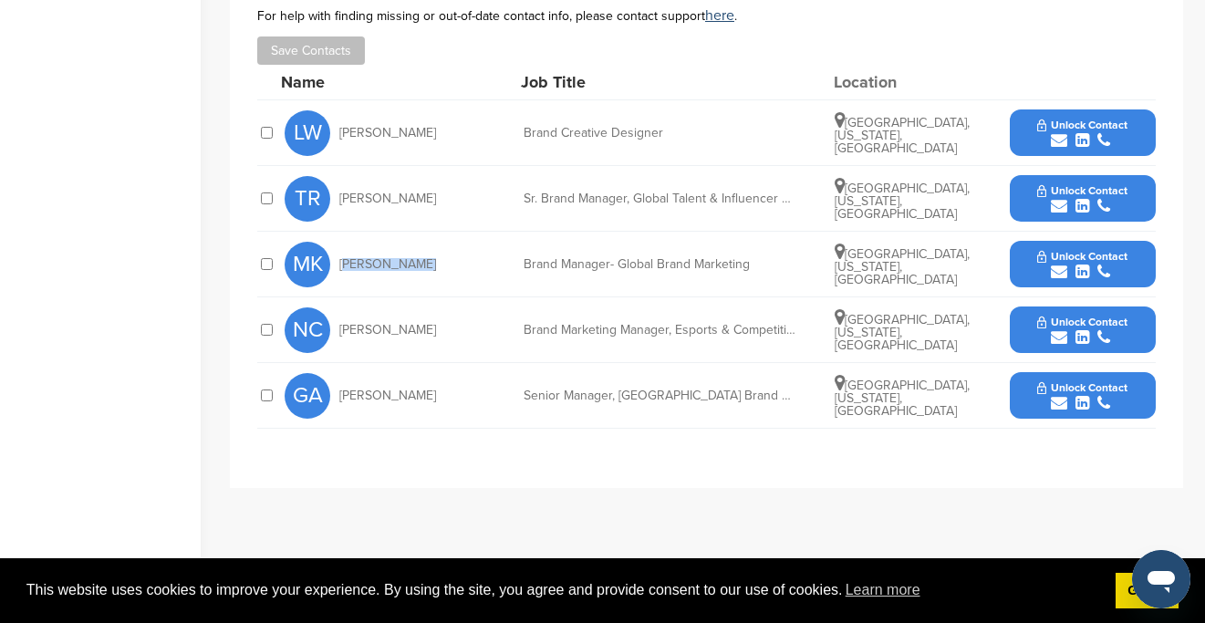
drag, startPoint x: 414, startPoint y: 264, endPoint x: 344, endPoint y: 260, distance: 70.4
click at [344, 260] on span "[PERSON_NAME]" at bounding box center [387, 264] width 97 height 13
copy span "[PERSON_NAME]"
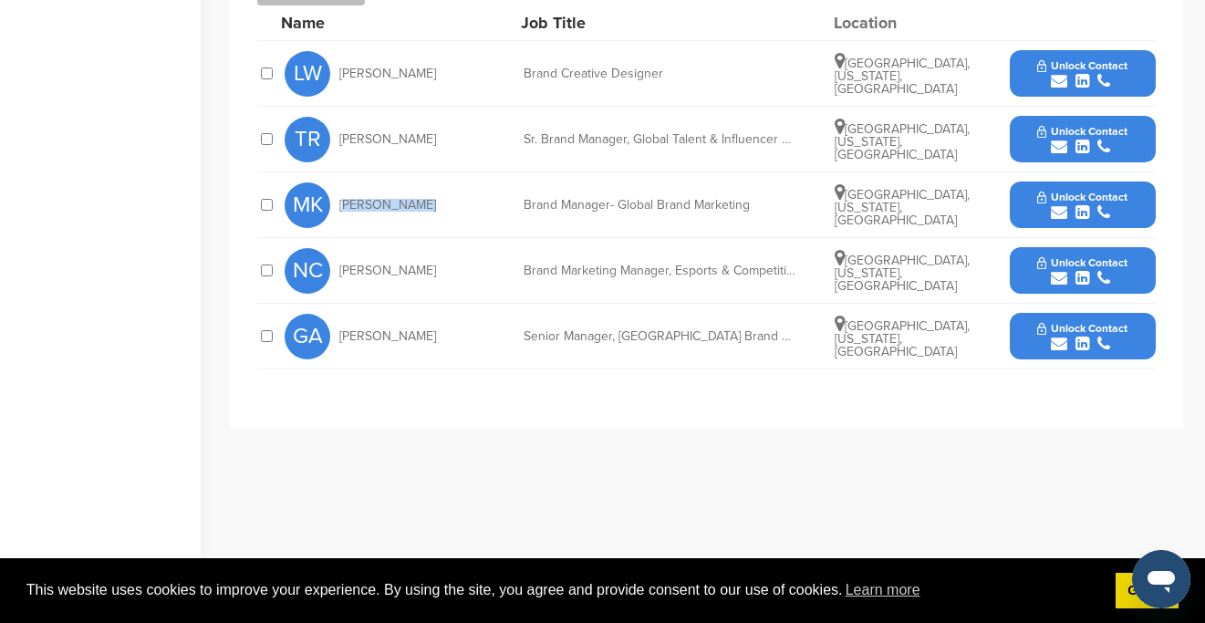
scroll to position [768, 0]
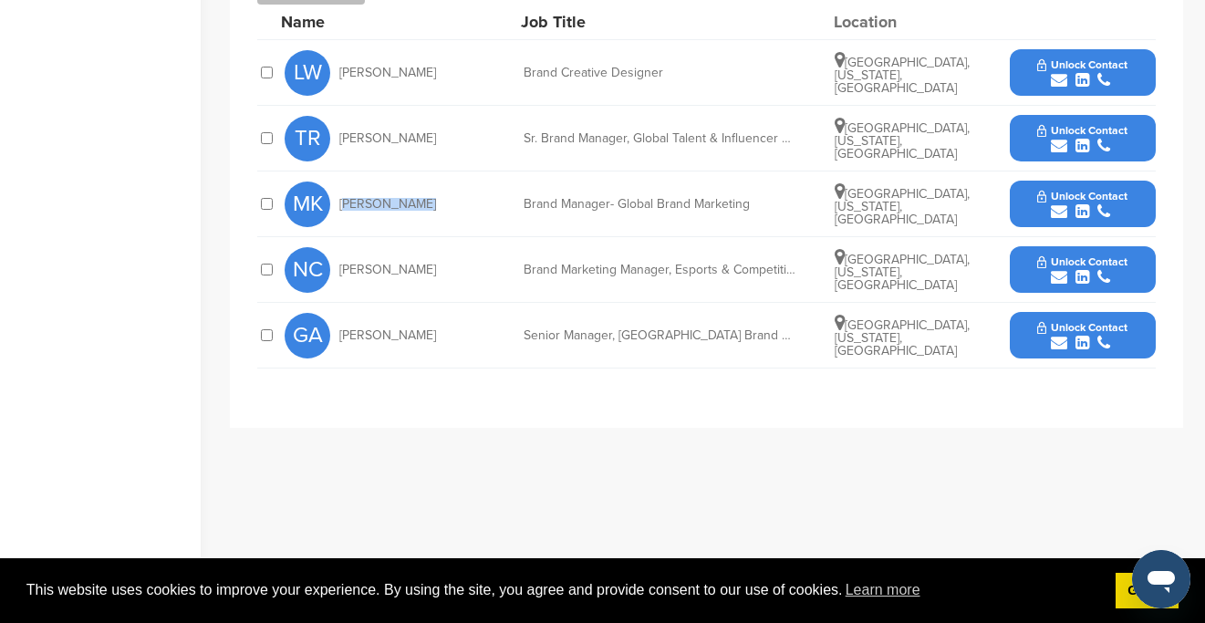
drag, startPoint x: 440, startPoint y: 335, endPoint x: 354, endPoint y: 321, distance: 87.7
click at [354, 321] on div "GA [PERSON_NAME]" at bounding box center [385, 336] width 201 height 46
copy span "[PERSON_NAME]"
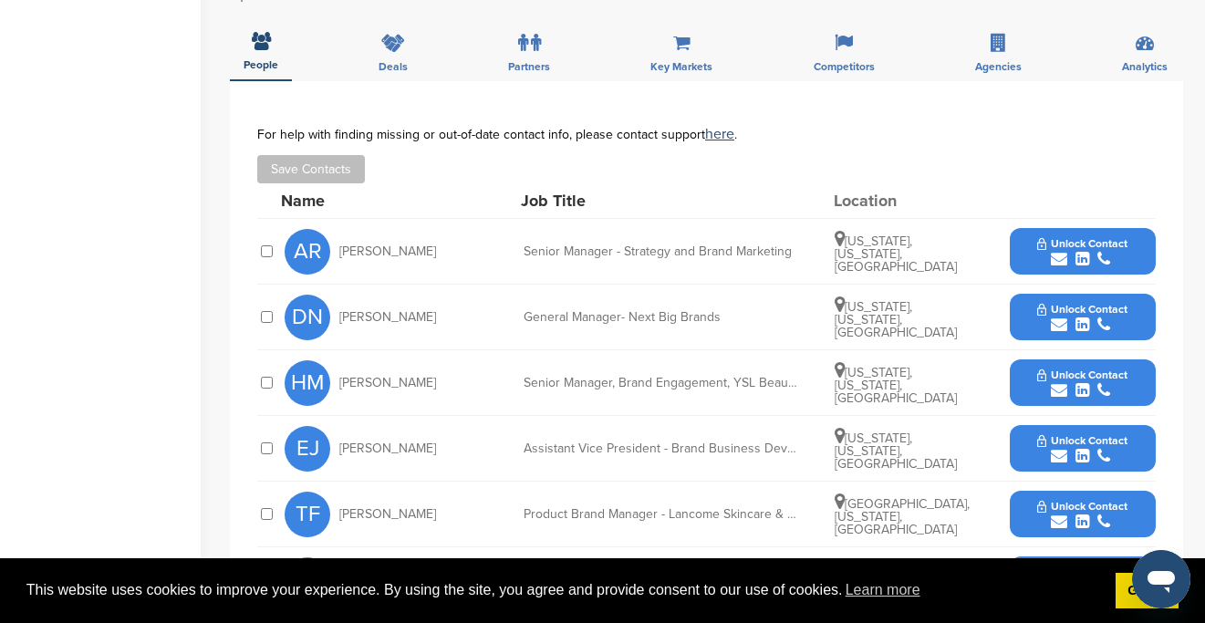
scroll to position [626, 0]
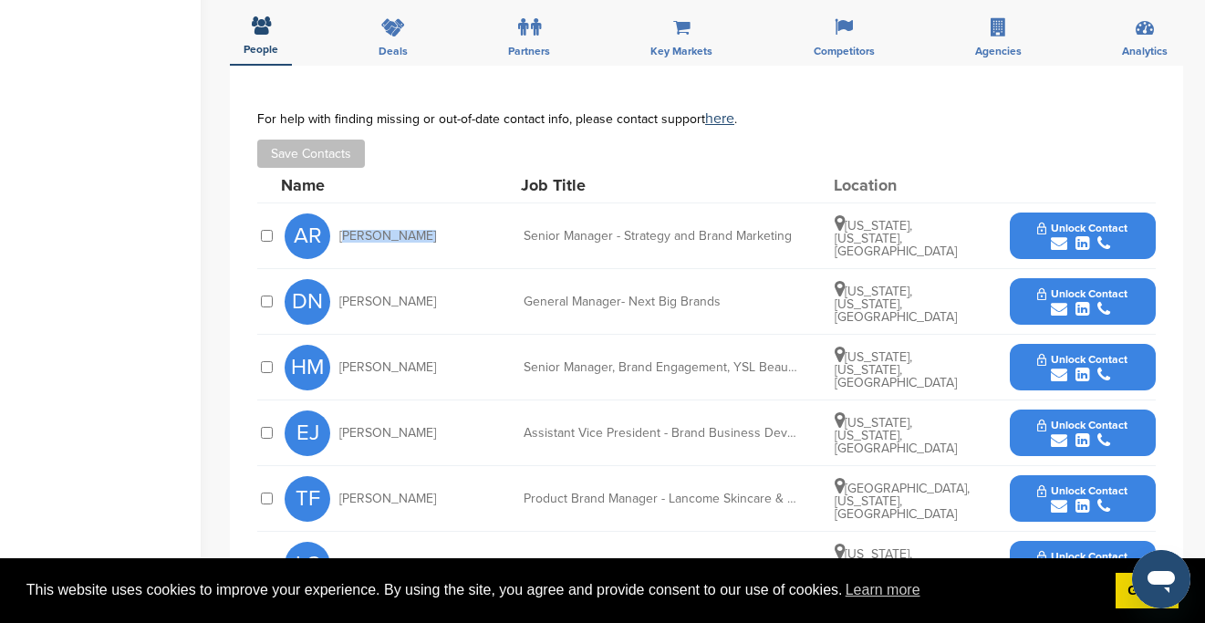
drag, startPoint x: 414, startPoint y: 232, endPoint x: 348, endPoint y: 223, distance: 66.3
click at [348, 223] on div "AR Annalee Rice" at bounding box center [385, 236] width 201 height 46
copy span "Annalee Rice"
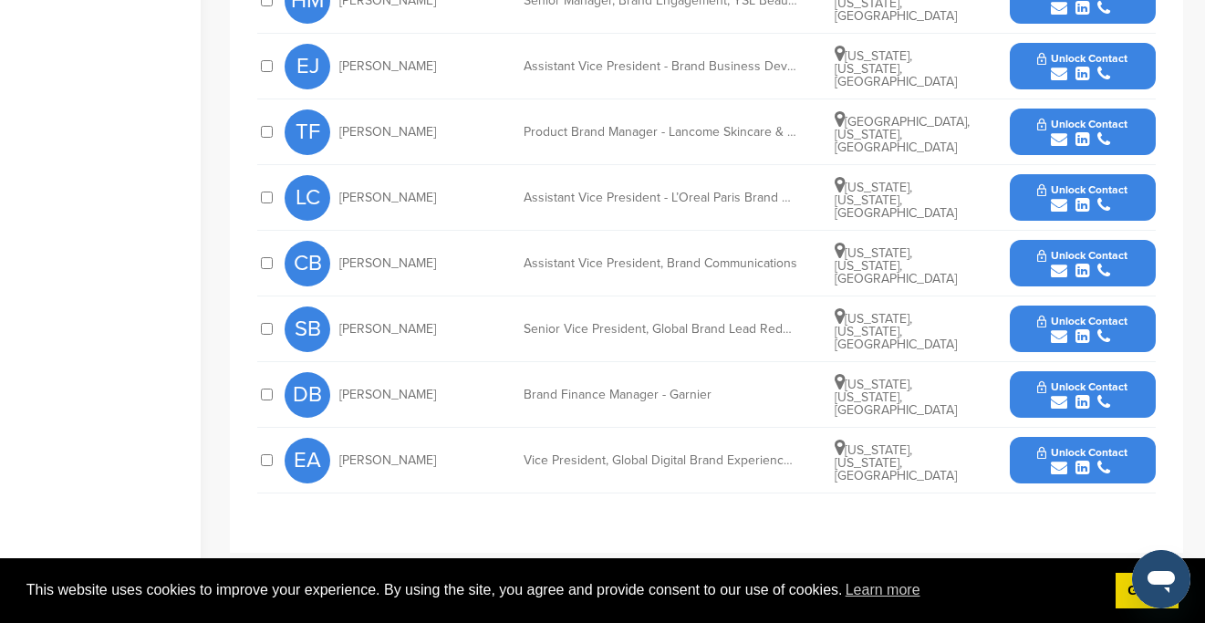
scroll to position [1001, 0]
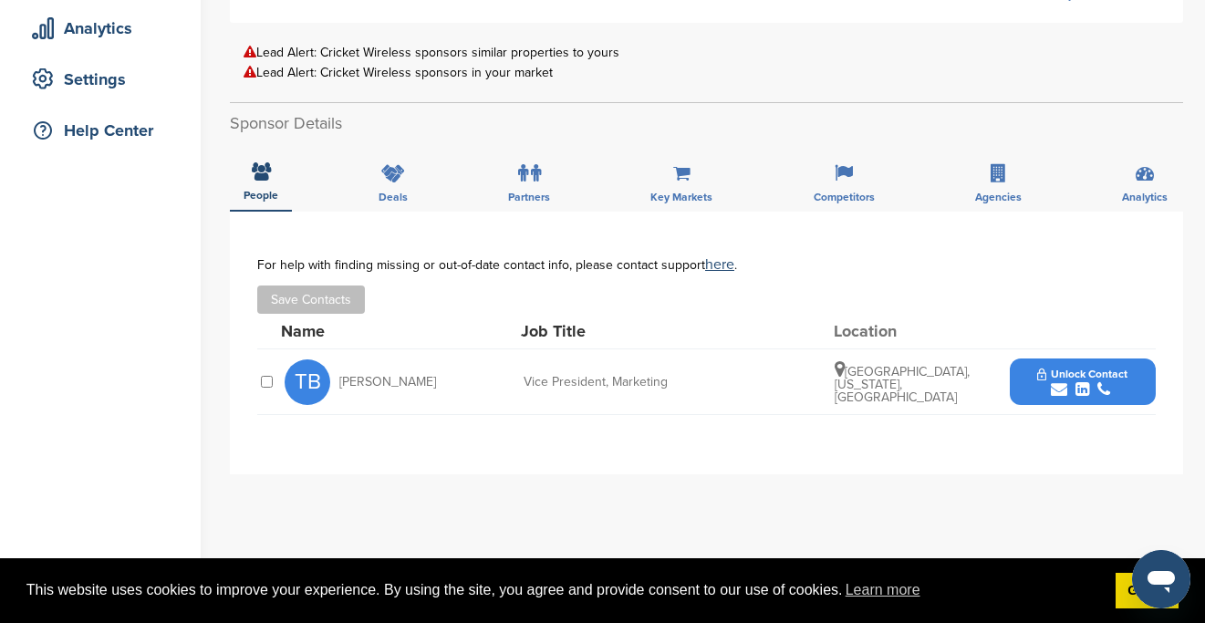
scroll to position [344, 0]
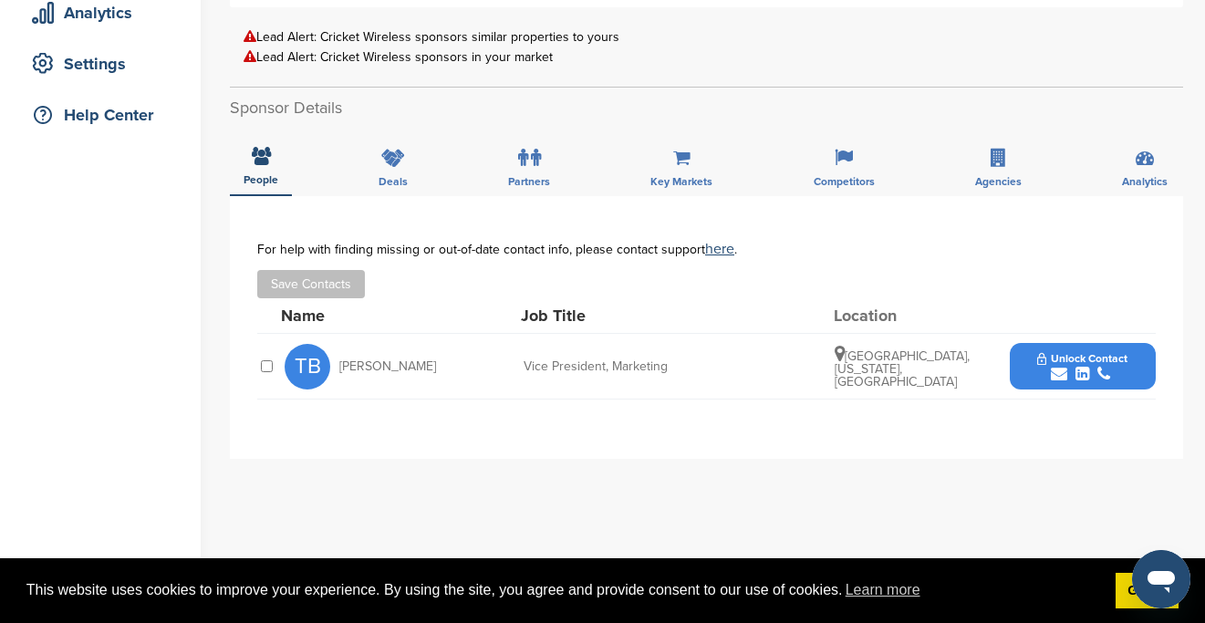
drag, startPoint x: 434, startPoint y: 364, endPoint x: 349, endPoint y: 341, distance: 87.8
click at [349, 341] on div "TB Tiffany Baehman Vice President, Marketing Atlanta, Georgia, United States Un…" at bounding box center [720, 366] width 871 height 65
copy span "Tiffany Baehman"
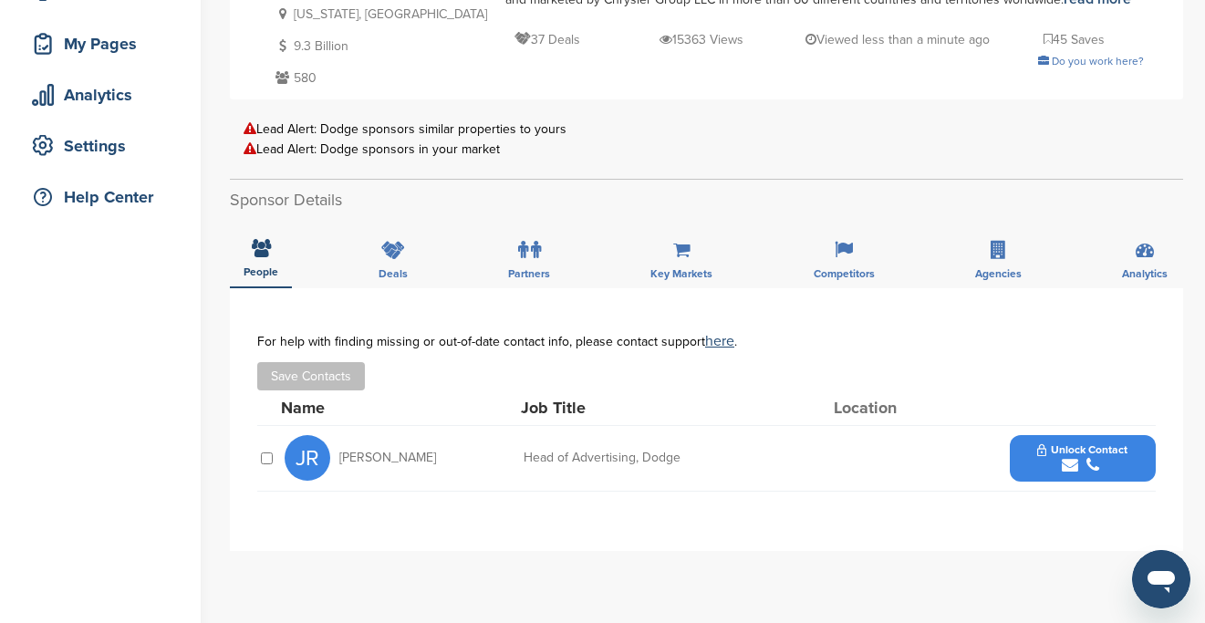
scroll to position [264, 0]
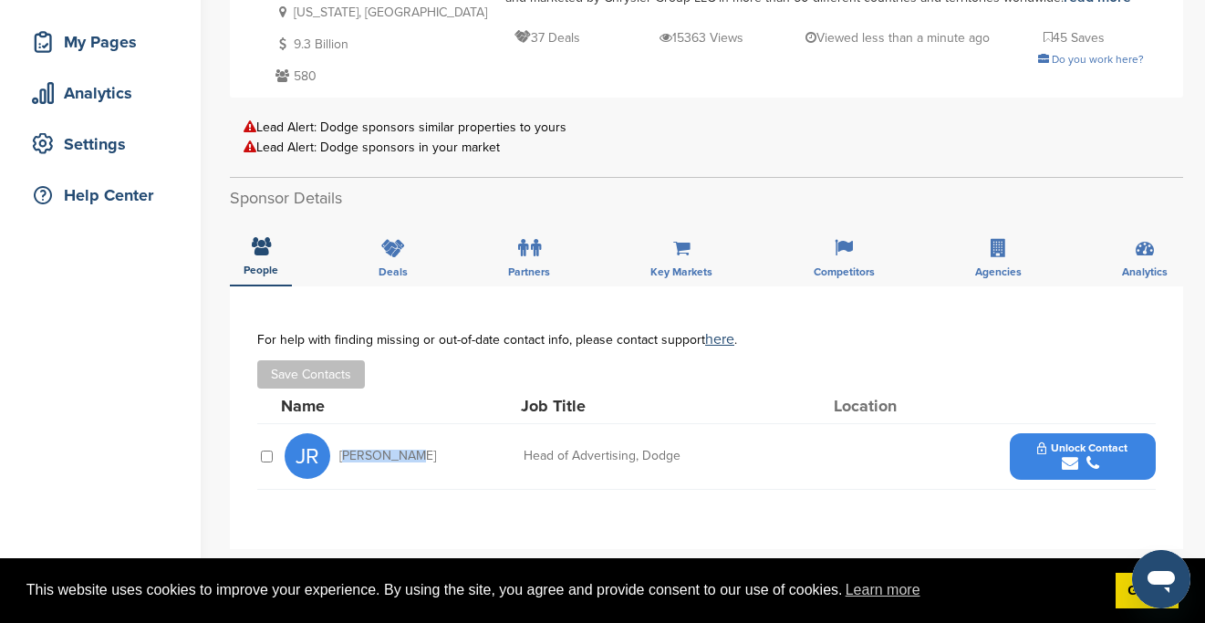
drag, startPoint x: 415, startPoint y: 455, endPoint x: 341, endPoint y: 456, distance: 73.9
click at [341, 456] on div "JR [PERSON_NAME]" at bounding box center [385, 456] width 201 height 46
copy span "[PERSON_NAME]"
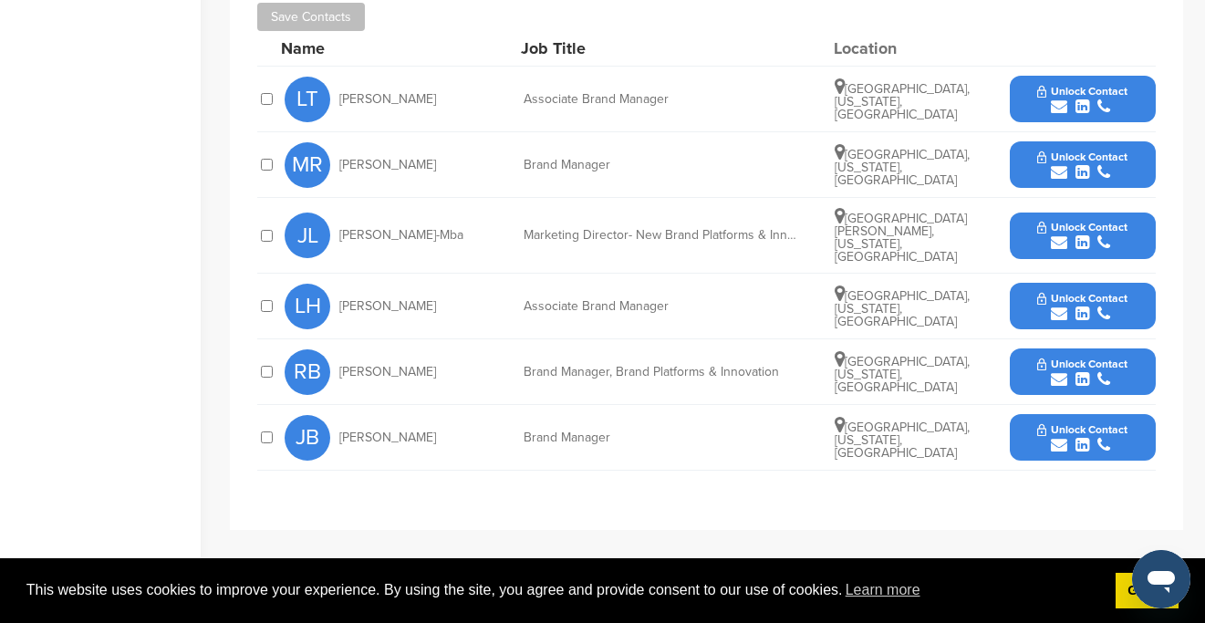
scroll to position [681, 0]
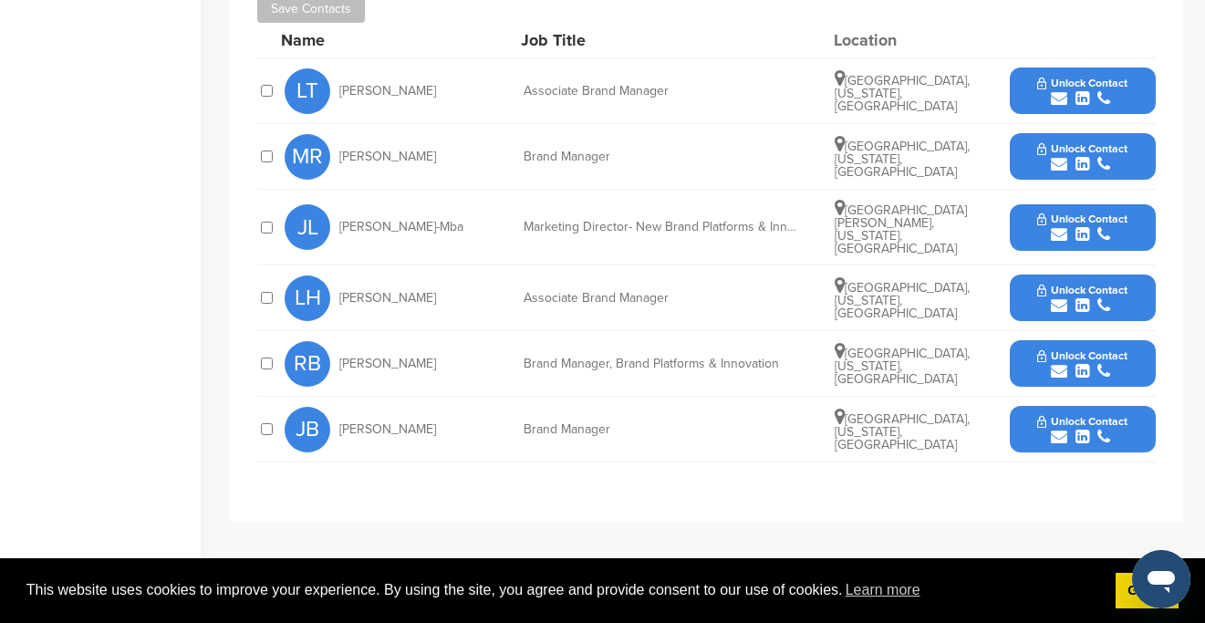
drag, startPoint x: 459, startPoint y: 219, endPoint x: 339, endPoint y: 220, distance: 119.5
click at [339, 220] on div "[PERSON_NAME]" at bounding box center [385, 227] width 201 height 46
copy span "[PERSON_NAME]-Mba"
